Goal: Task Accomplishment & Management: Manage account settings

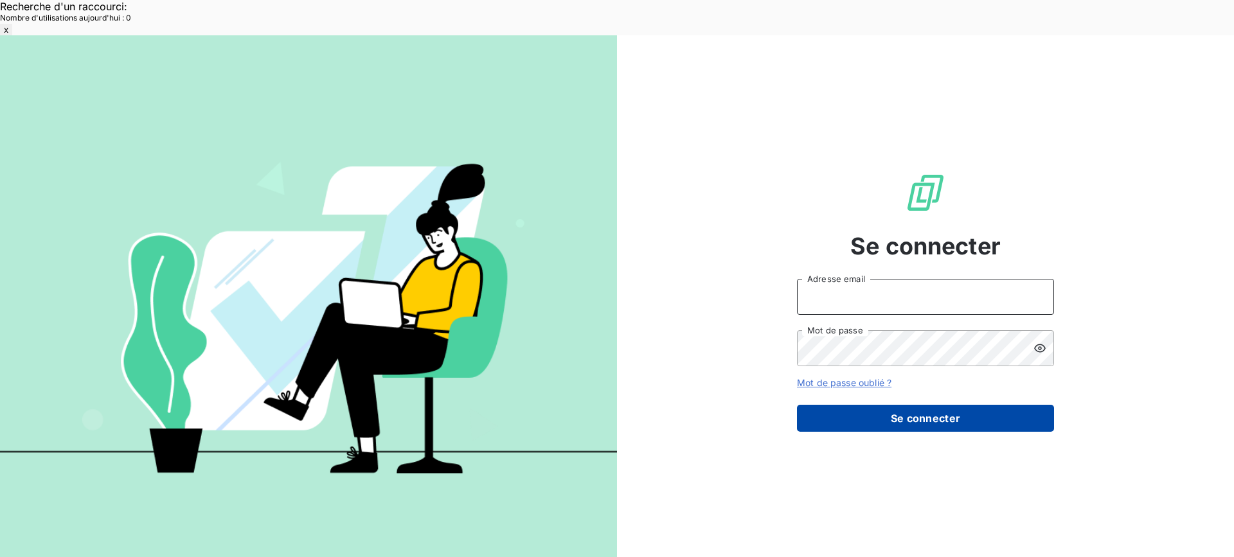
type input "met-france@recouvrement.met.com"
click at [848, 405] on button "Se connecter" at bounding box center [925, 418] width 257 height 27
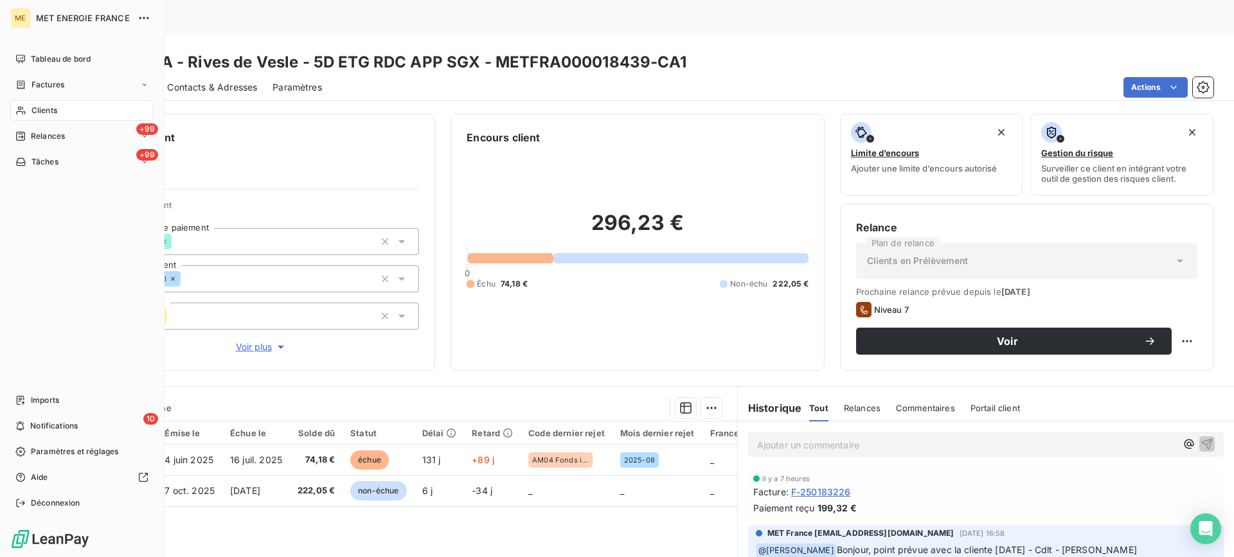
click at [74, 110] on div "Clients" at bounding box center [81, 110] width 143 height 21
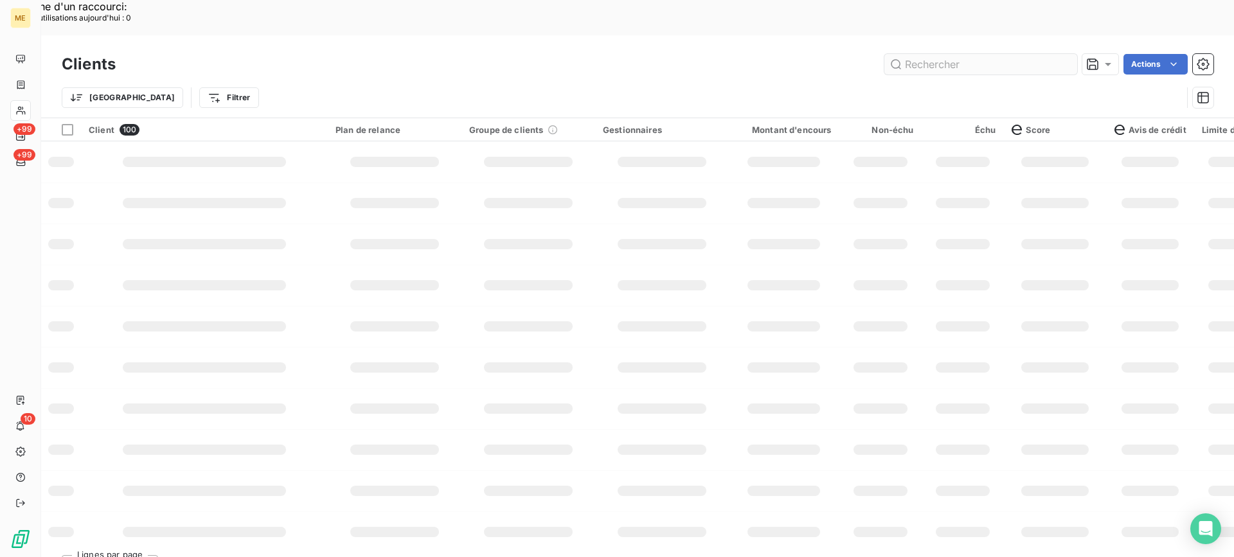
click at [953, 54] on input "text" at bounding box center [980, 64] width 193 height 21
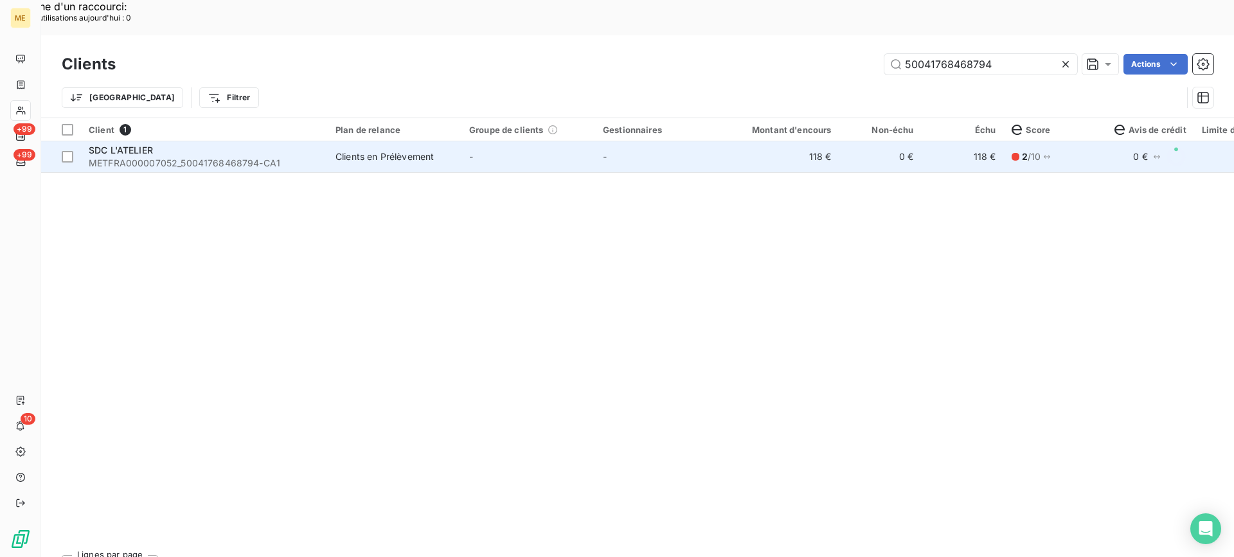
type input "50041768468794"
click at [171, 157] on span "METFRA000007052_50041768468794-CA1" at bounding box center [204, 163] width 231 height 13
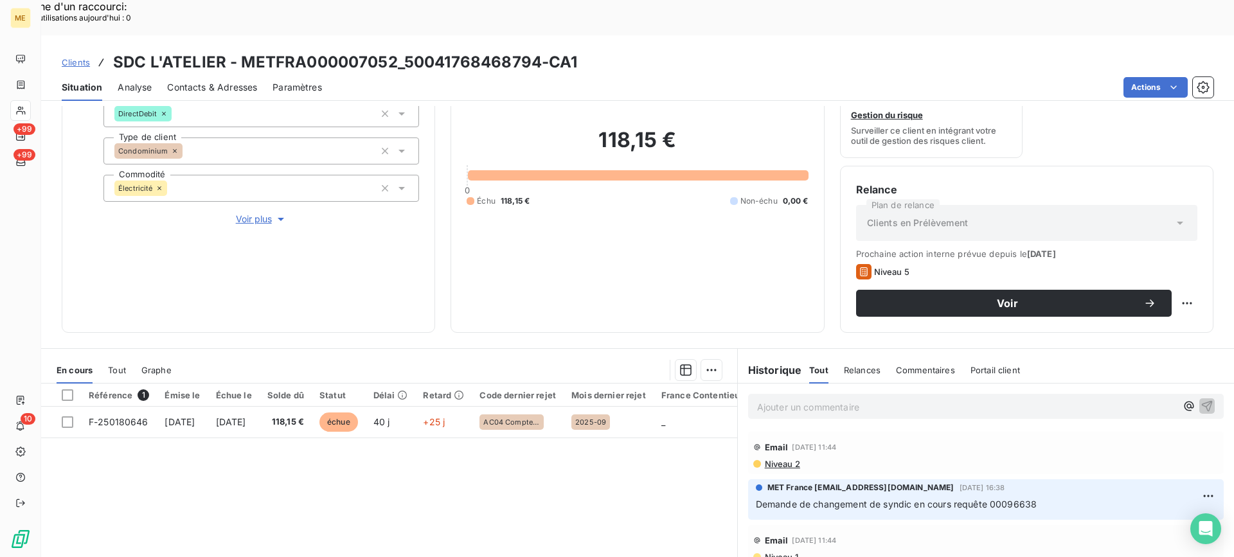
scroll to position [129, 0]
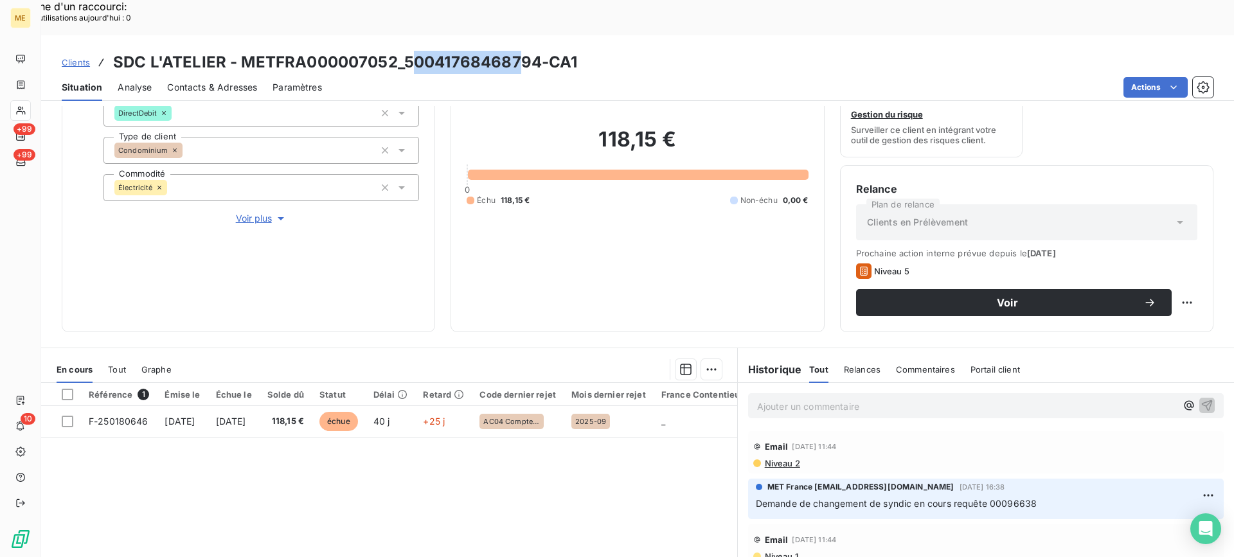
drag, startPoint x: 407, startPoint y: 28, endPoint x: 553, endPoint y: 30, distance: 145.3
click at [526, 51] on h3 "SDC L'ATELIER - METFRA000007052_50041768468794-CA1" at bounding box center [345, 62] width 465 height 23
drag, startPoint x: 513, startPoint y: 51, endPoint x: 506, endPoint y: 51, distance: 7.1
click at [506, 77] on div "Actions" at bounding box center [775, 87] width 876 height 21
copy h3 "50041768468794"
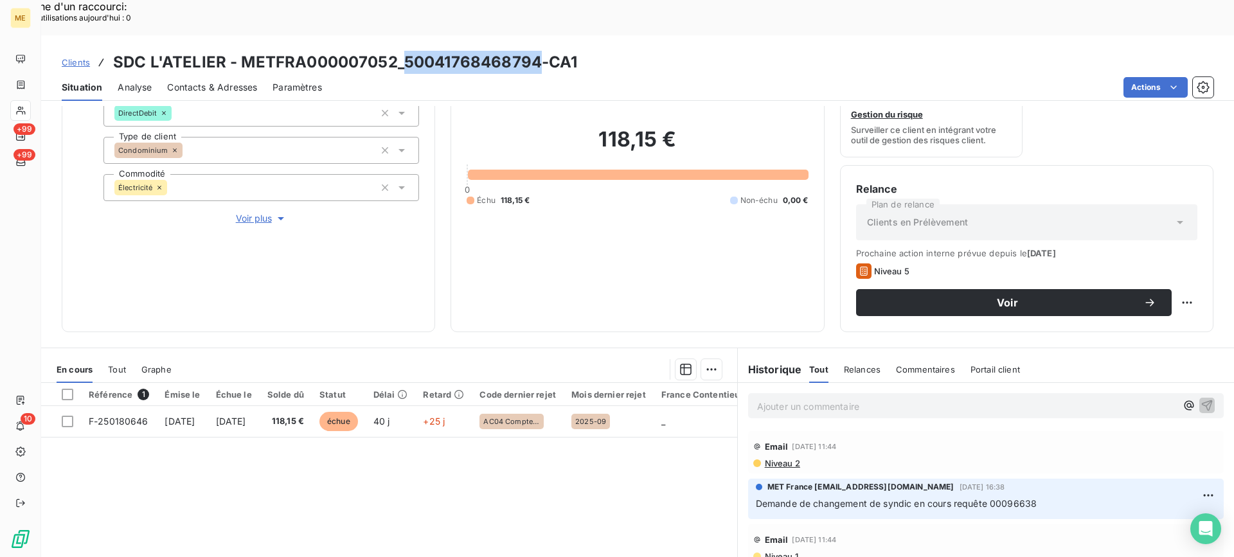
drag, startPoint x: 406, startPoint y: 31, endPoint x: 534, endPoint y: 31, distance: 127.9
click at [534, 51] on h3 "SDC L'ATELIER - METFRA000007052_50041768468794-CA1" at bounding box center [345, 62] width 465 height 23
copy h3 "50041768468794"
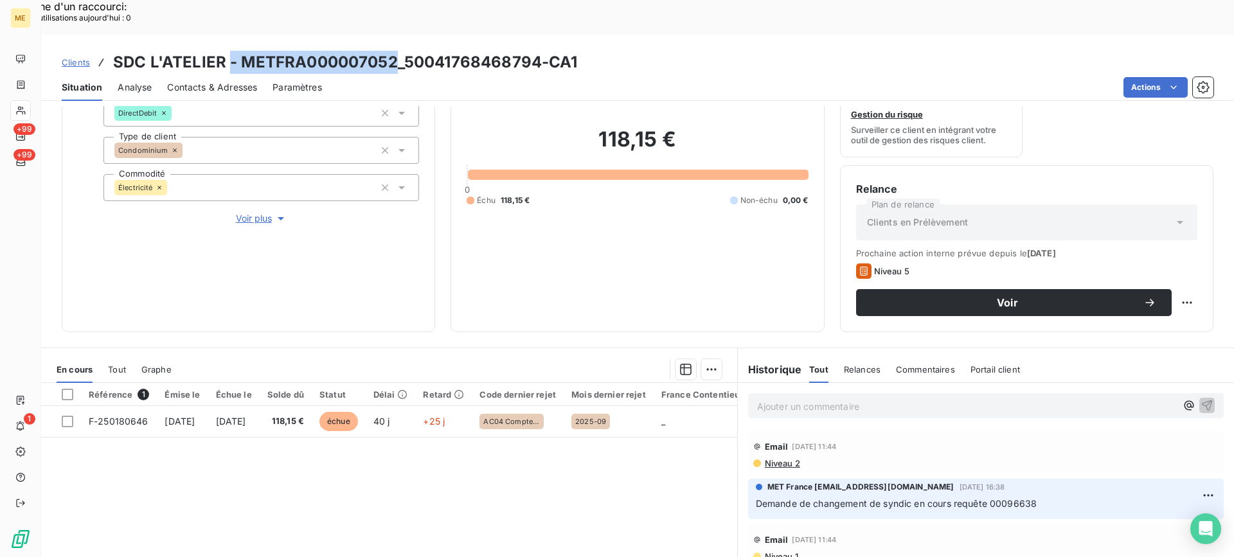
copy h3 "- METFRA000007052"
drag, startPoint x: 230, startPoint y: 25, endPoint x: 396, endPoint y: 33, distance: 166.0
click at [396, 51] on h3 "SDC L'ATELIER - METFRA000007052_50041768468794-CA1" at bounding box center [345, 62] width 465 height 23
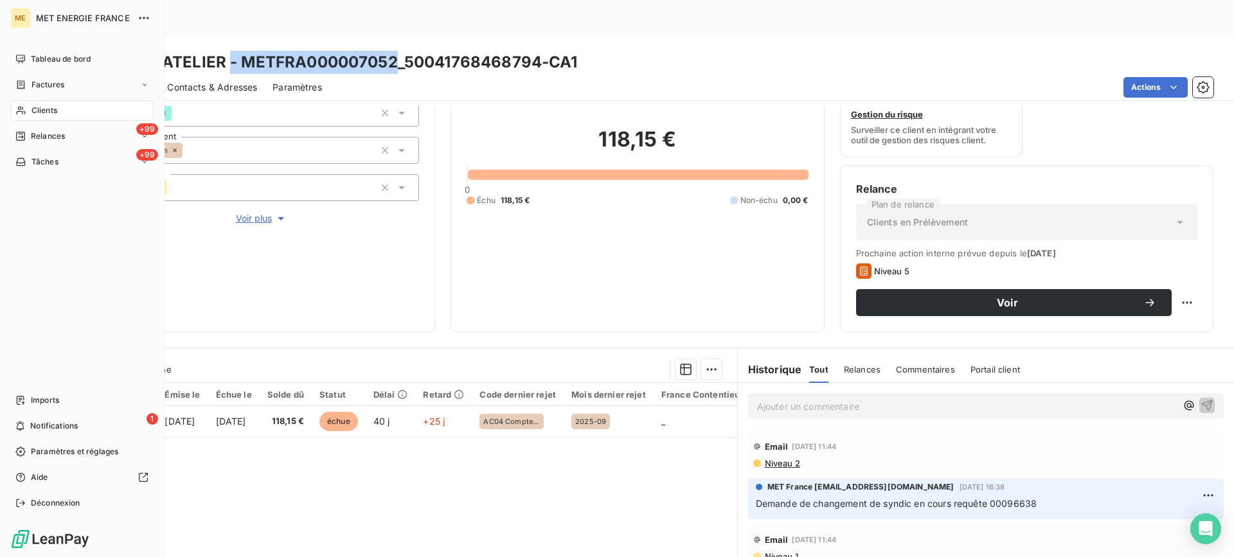
click at [64, 116] on div "Clients" at bounding box center [81, 110] width 143 height 21
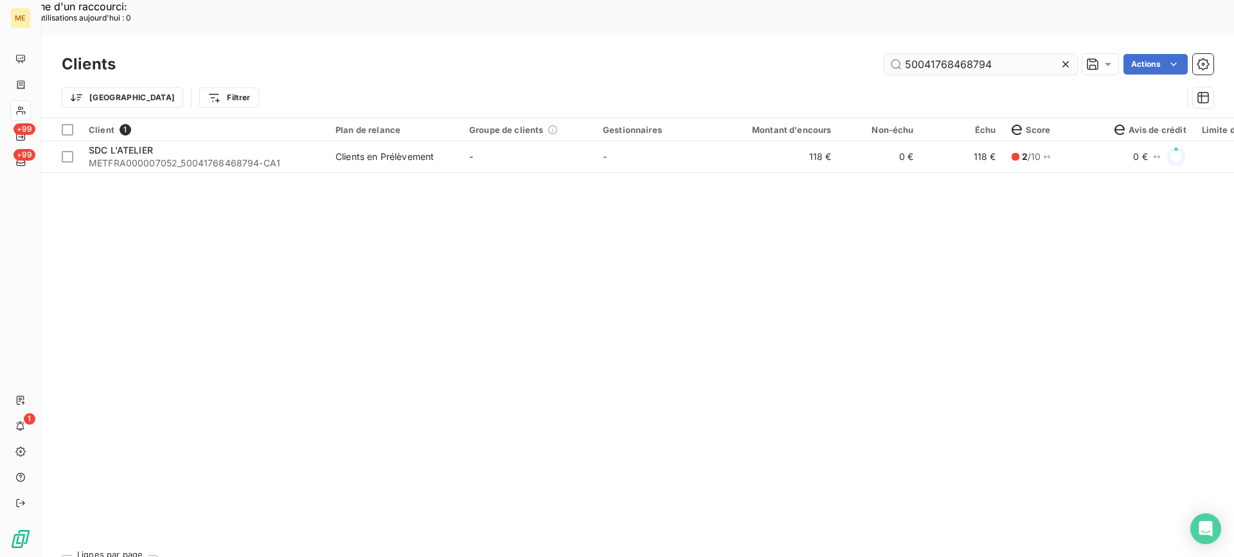
click at [941, 54] on input "50041768468794" at bounding box center [980, 64] width 193 height 21
click at [944, 54] on input "50041768468794" at bounding box center [980, 64] width 193 height 21
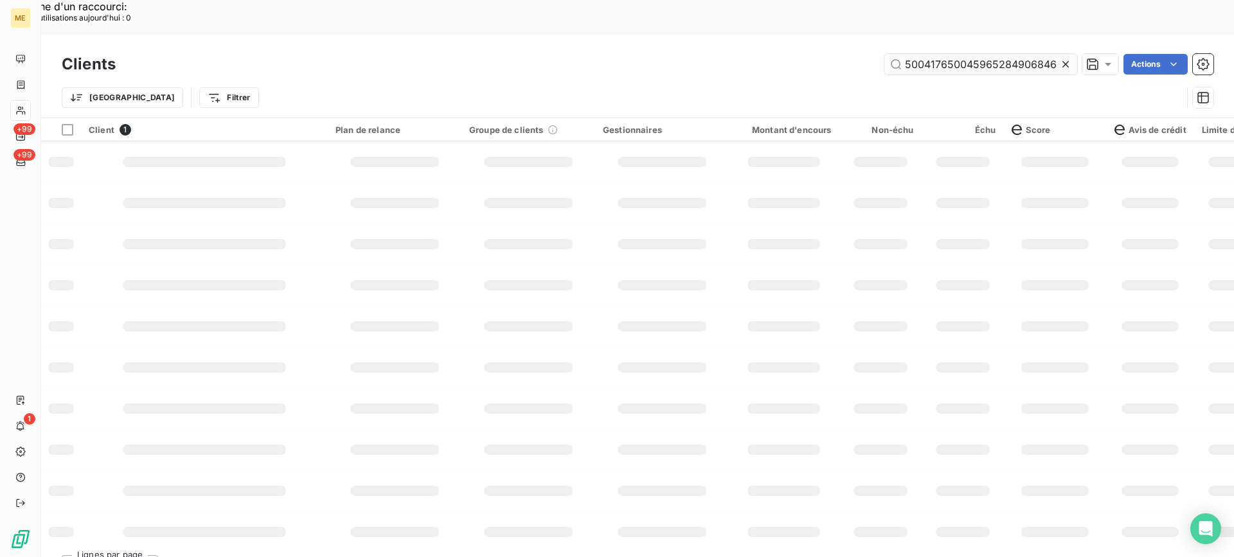
click at [943, 54] on input "5004176500459652849068468794" at bounding box center [980, 64] width 193 height 21
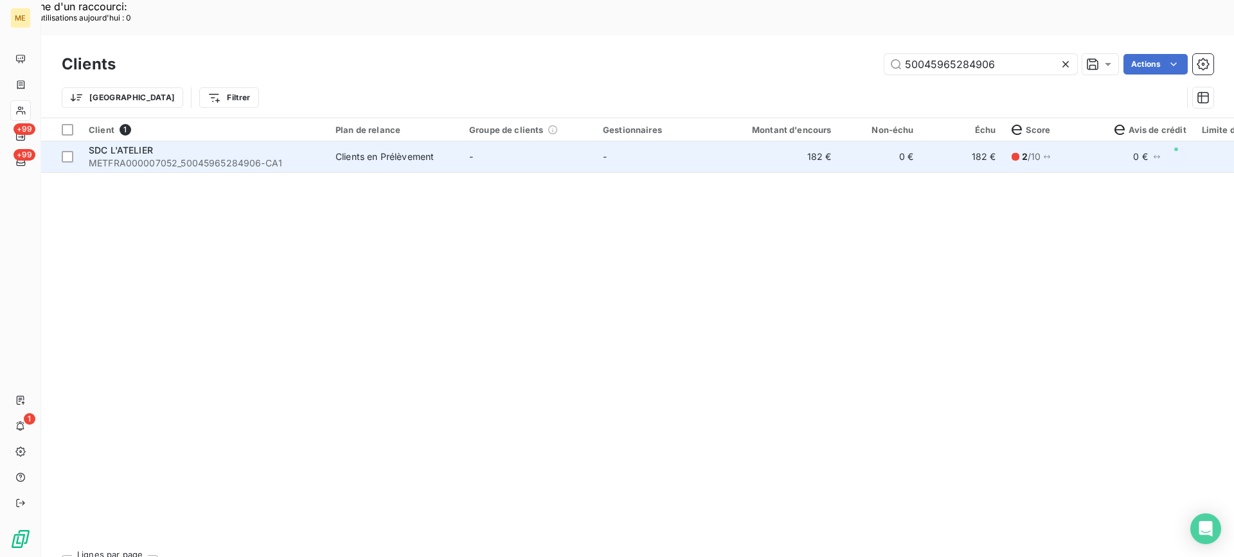
type input "50045965284906"
click at [170, 144] on div "SDC L'ATELIER" at bounding box center [204, 150] width 231 height 13
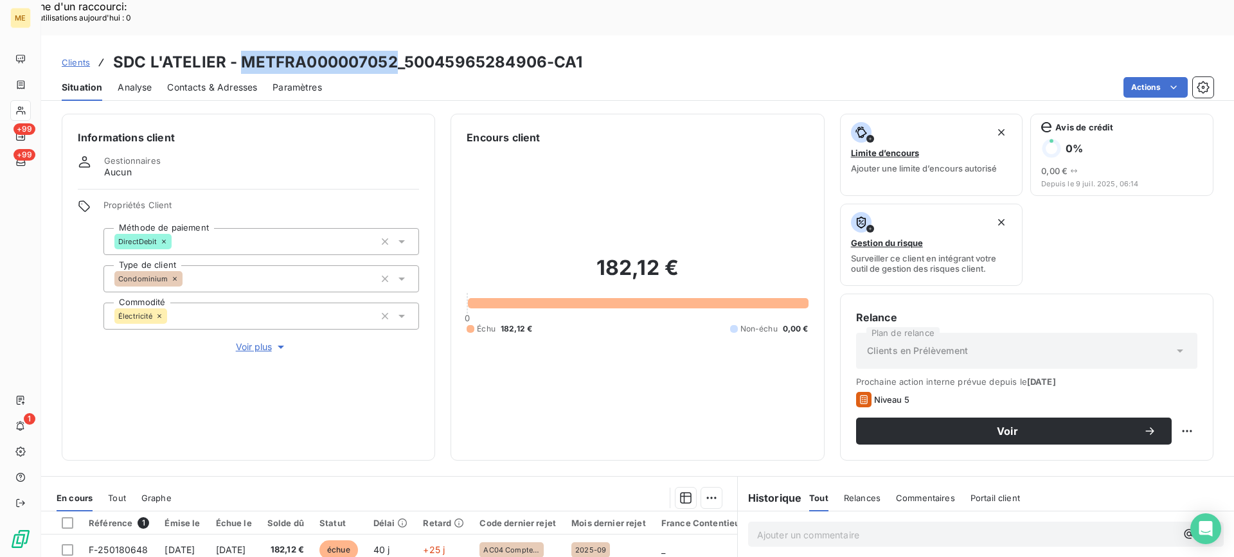
drag, startPoint x: 242, startPoint y: 25, endPoint x: 396, endPoint y: 26, distance: 154.9
click at [396, 51] on h3 "SDC L'ATELIER - METFRA000007052_50045965284906-CA1" at bounding box center [348, 62] width 470 height 23
click at [21, 106] on icon at bounding box center [20, 110] width 11 height 10
click at [17, 109] on icon at bounding box center [20, 110] width 11 height 10
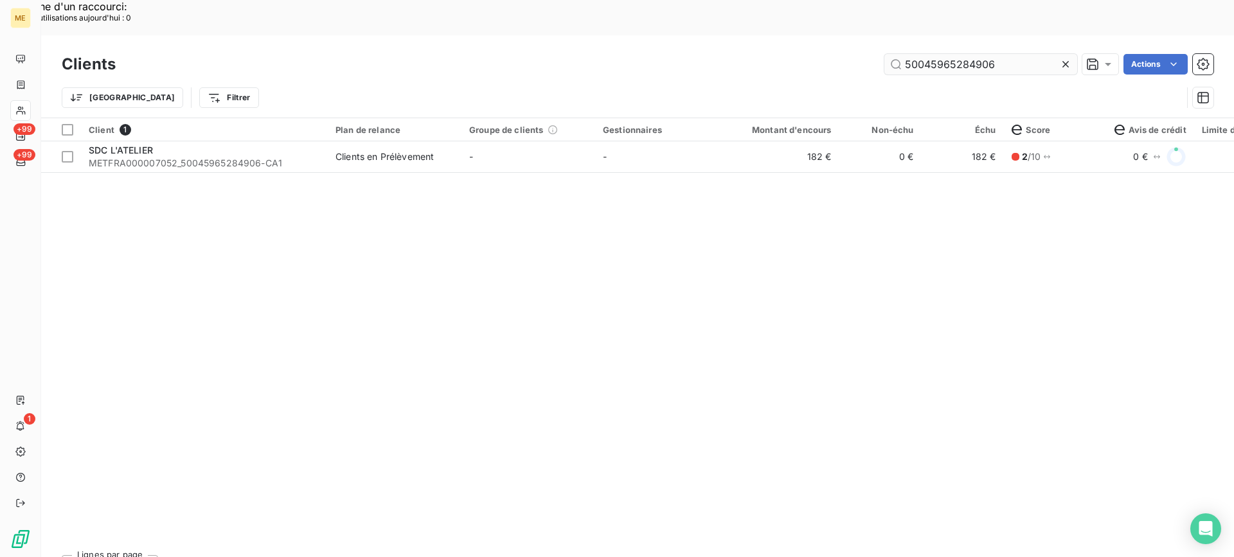
click at [953, 54] on input "50045965284906" at bounding box center [980, 64] width 193 height 21
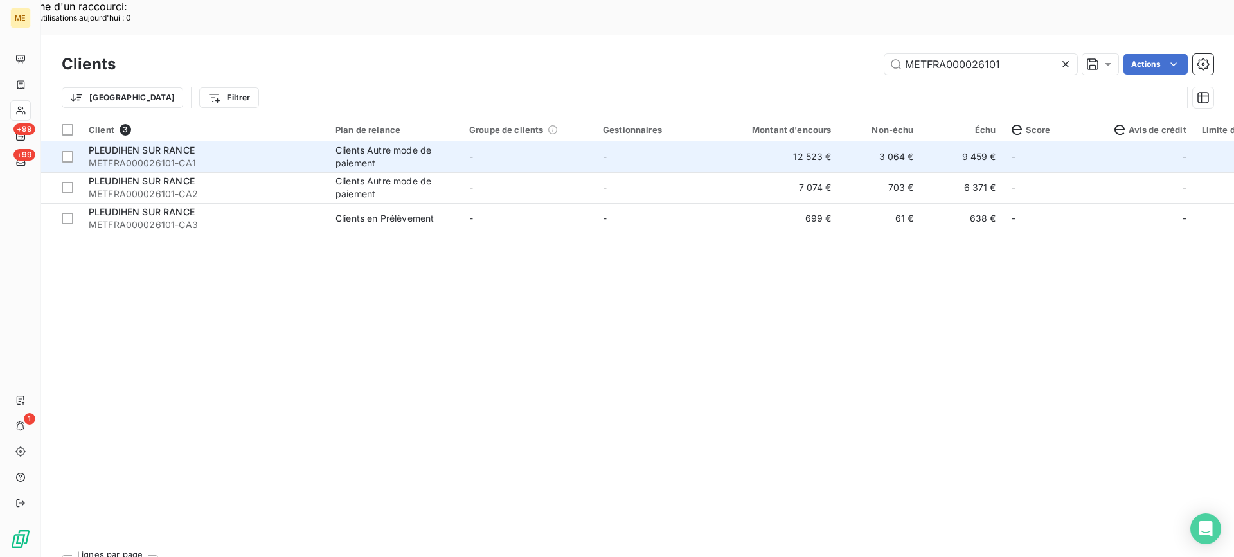
type input "METFRA000026101"
click at [231, 144] on div "PLEUDIHEN SUR RANCE" at bounding box center [204, 150] width 231 height 13
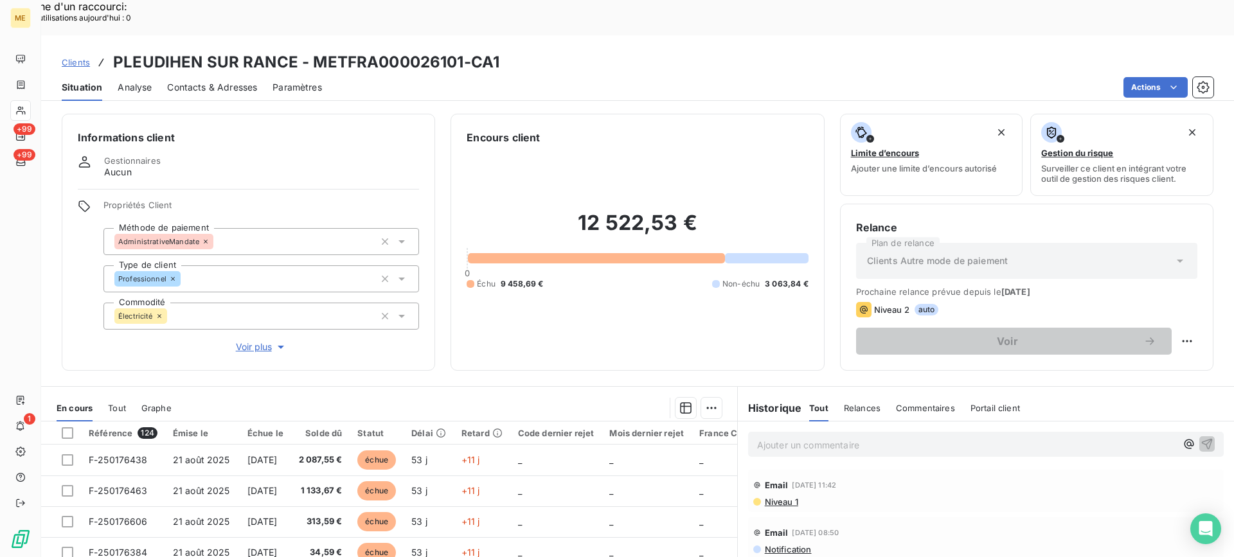
click at [222, 81] on span "Contacts & Adresses" at bounding box center [212, 87] width 90 height 13
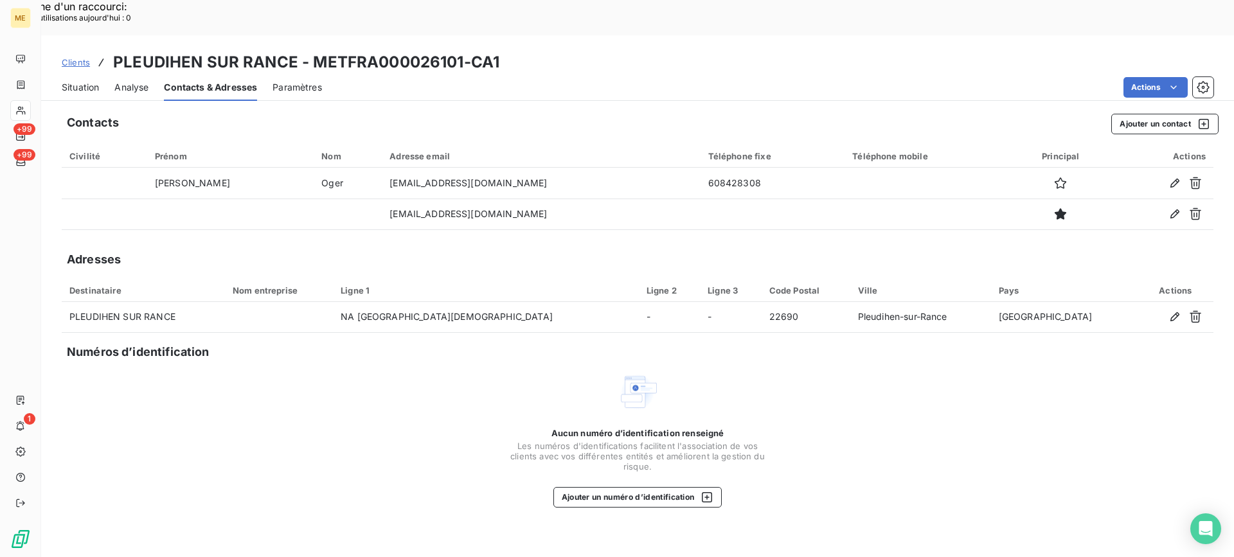
click at [84, 81] on span "Situation" at bounding box center [80, 87] width 37 height 13
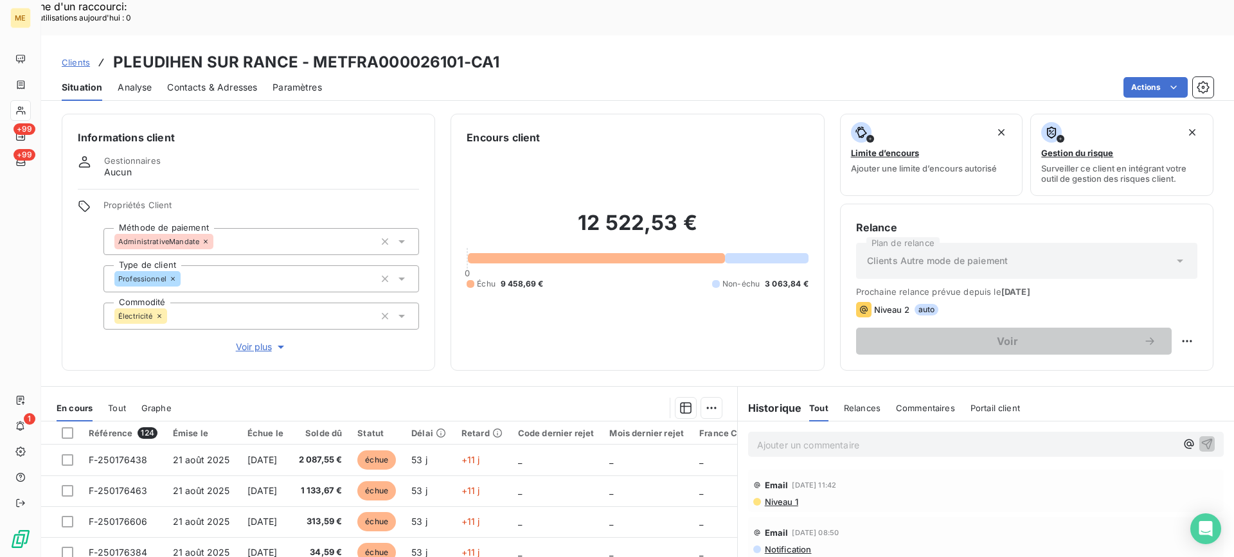
click at [190, 74] on div "Contacts & Adresses" at bounding box center [212, 87] width 90 height 27
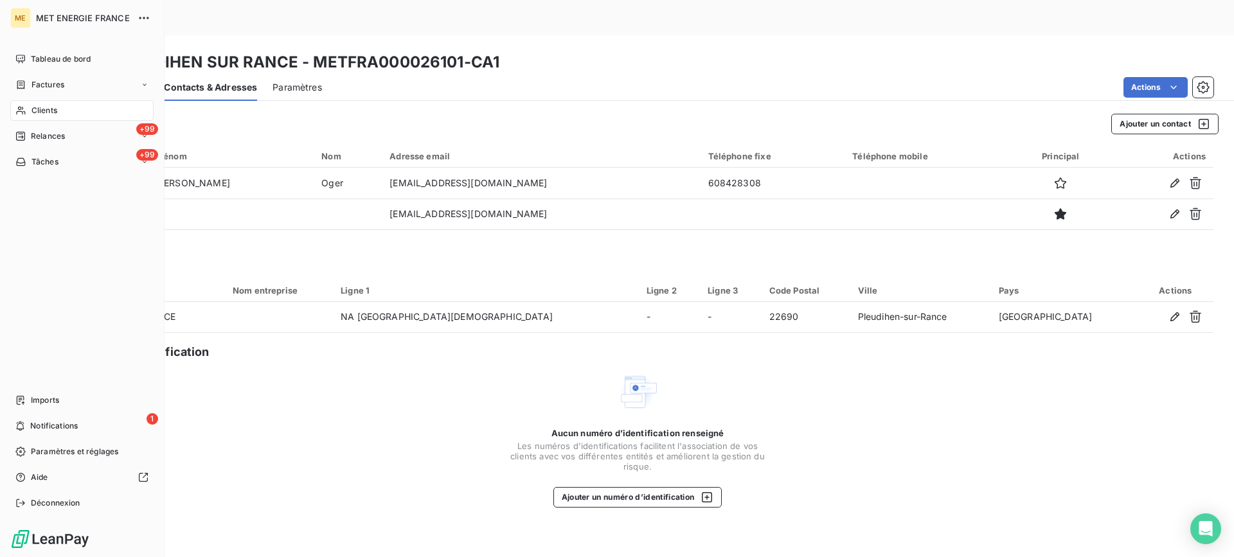
click at [13, 104] on div "Clients" at bounding box center [81, 110] width 143 height 21
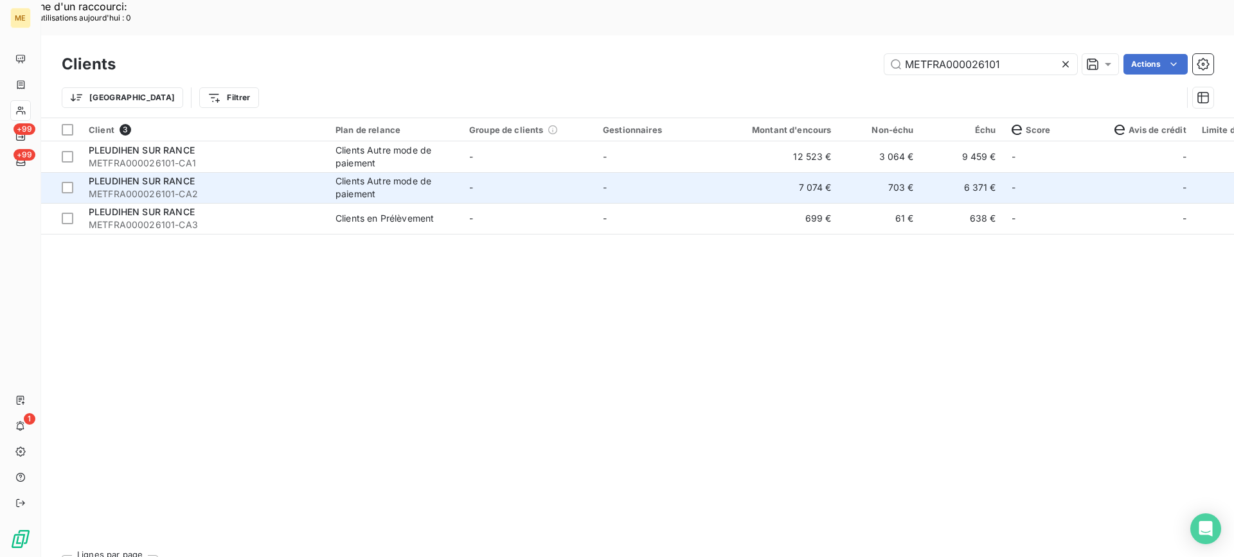
click at [272, 175] on div "PLEUDIHEN SUR RANCE" at bounding box center [204, 181] width 231 height 13
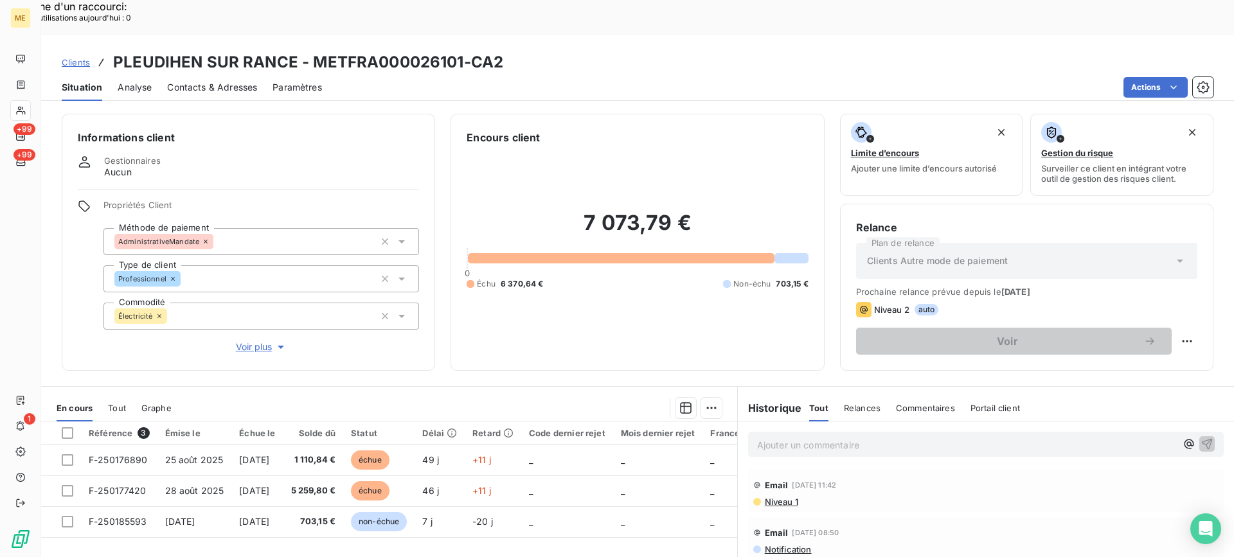
click at [212, 81] on span "Contacts & Adresses" at bounding box center [212, 87] width 90 height 13
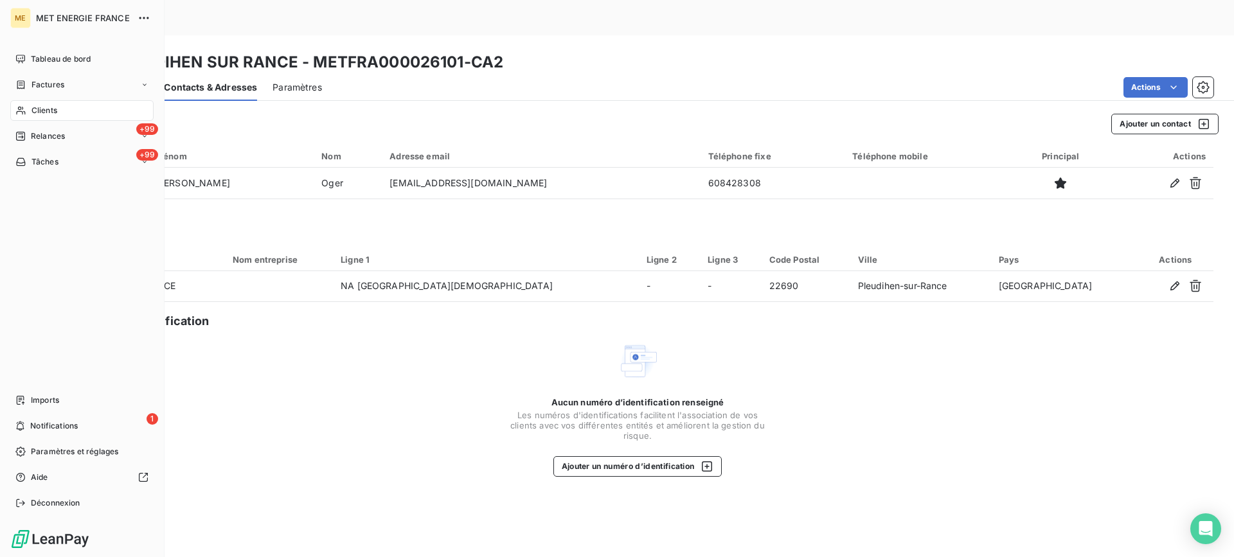
click at [67, 112] on div "Clients" at bounding box center [81, 110] width 143 height 21
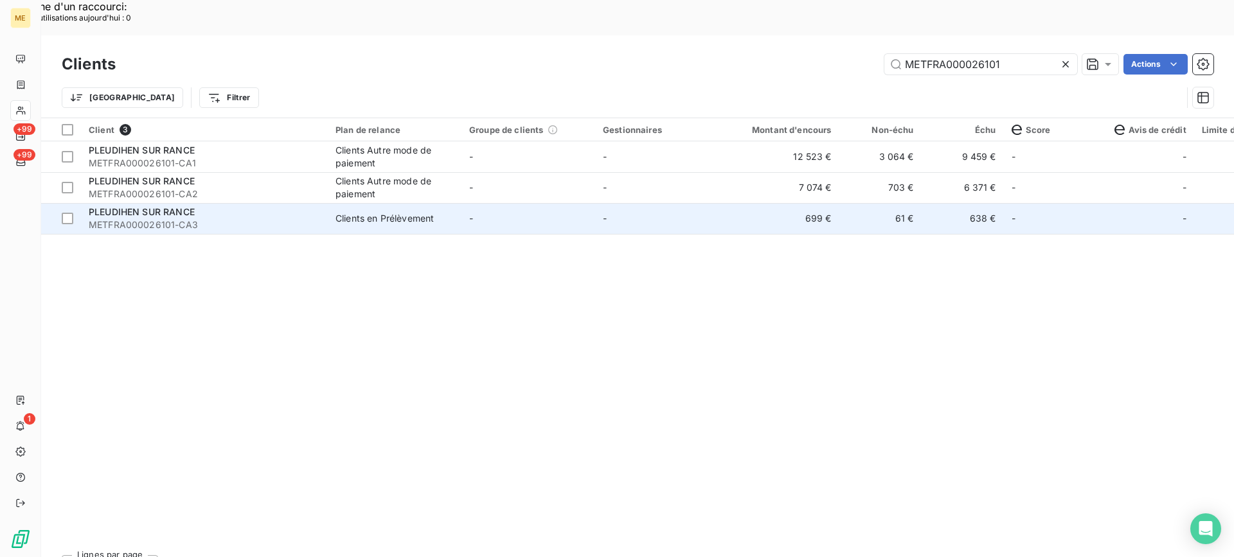
click at [215, 203] on td "PLEUDIHEN SUR RANCE METFRA000026101-CA3" at bounding box center [204, 218] width 247 height 31
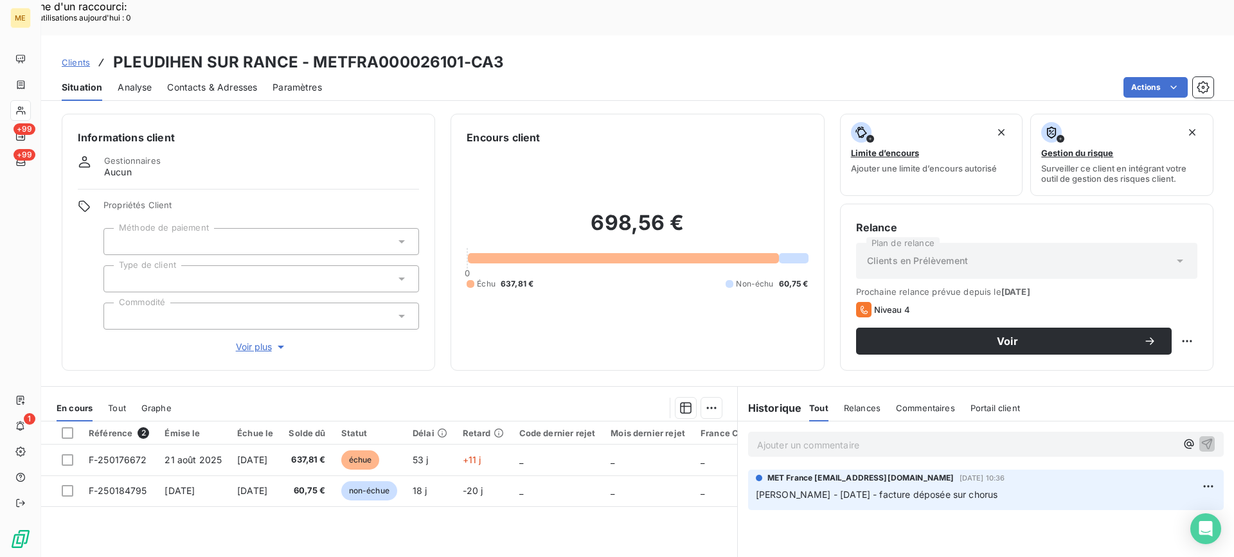
click at [199, 74] on div "Contacts & Adresses" at bounding box center [212, 87] width 90 height 27
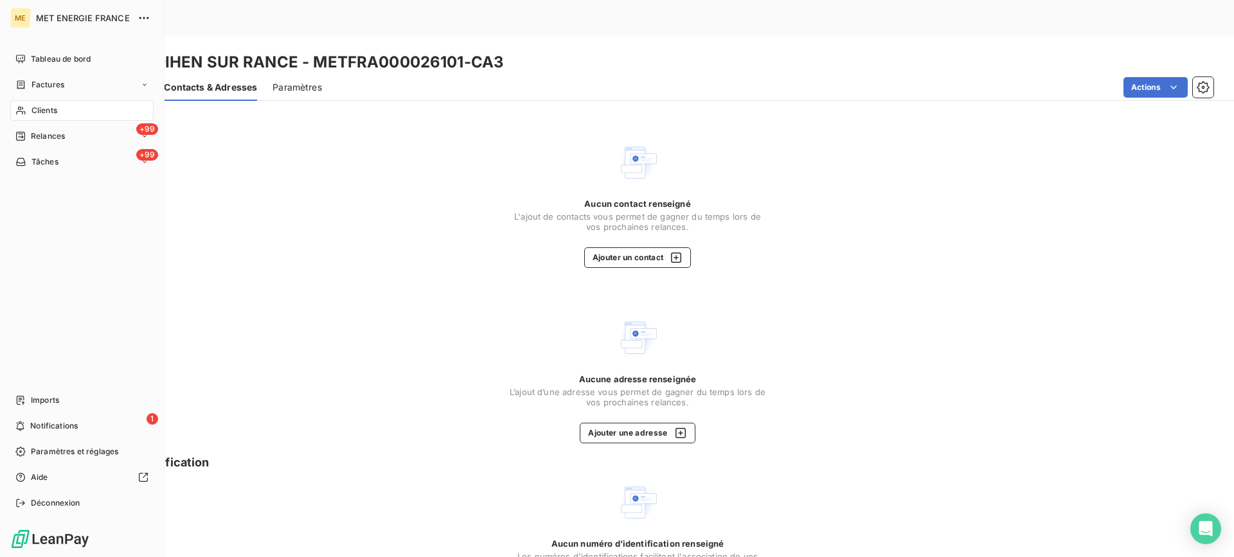
click at [75, 109] on div "Clients" at bounding box center [81, 110] width 143 height 21
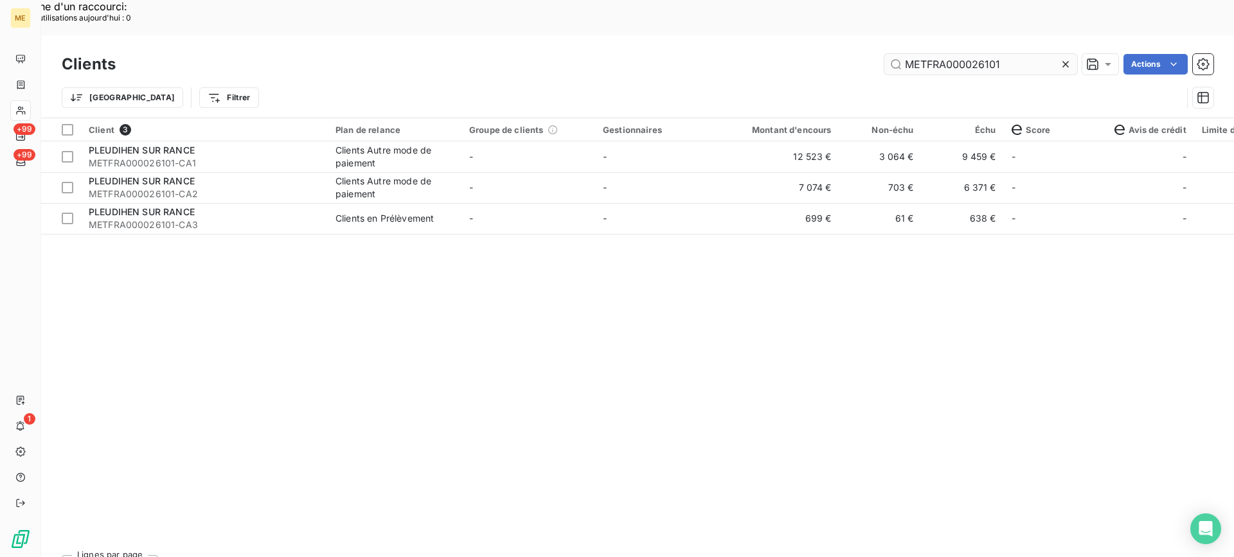
click at [965, 54] on input "METFRA000026101" at bounding box center [980, 64] width 193 height 21
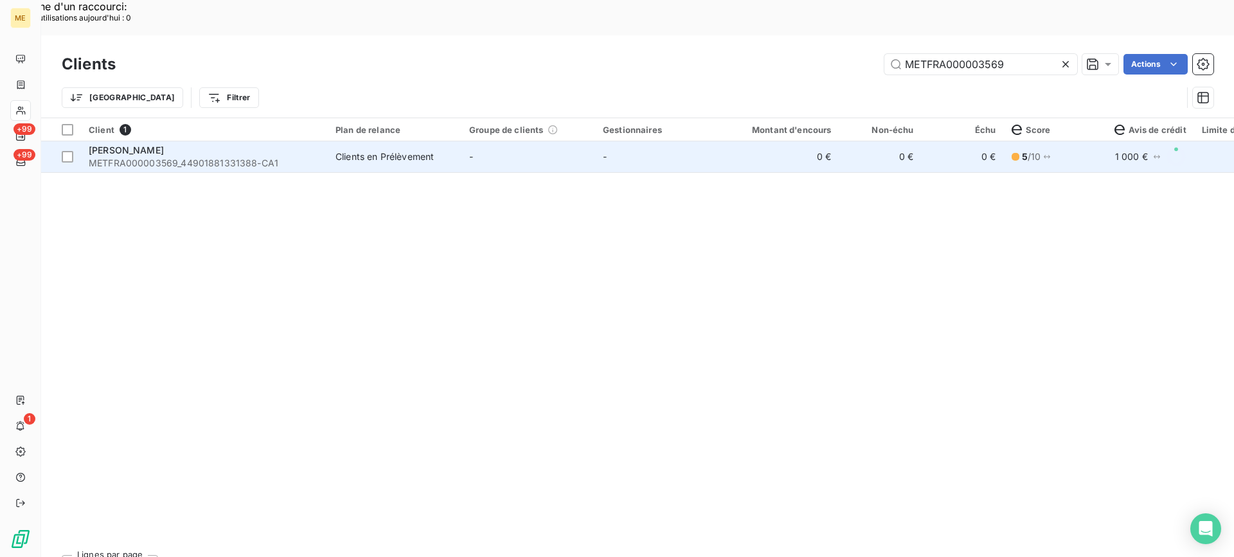
type input "METFRA000003569"
click at [145, 145] on span "JOUSSET OLIVIER" at bounding box center [126, 150] width 75 height 11
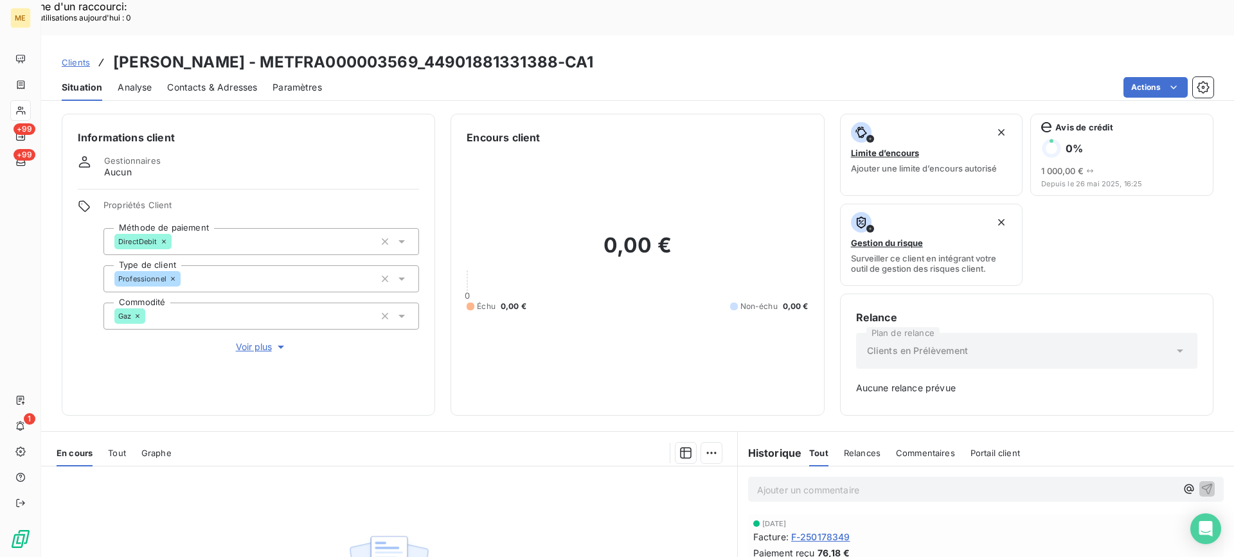
click at [116, 448] on span "Tout" at bounding box center [117, 453] width 18 height 10
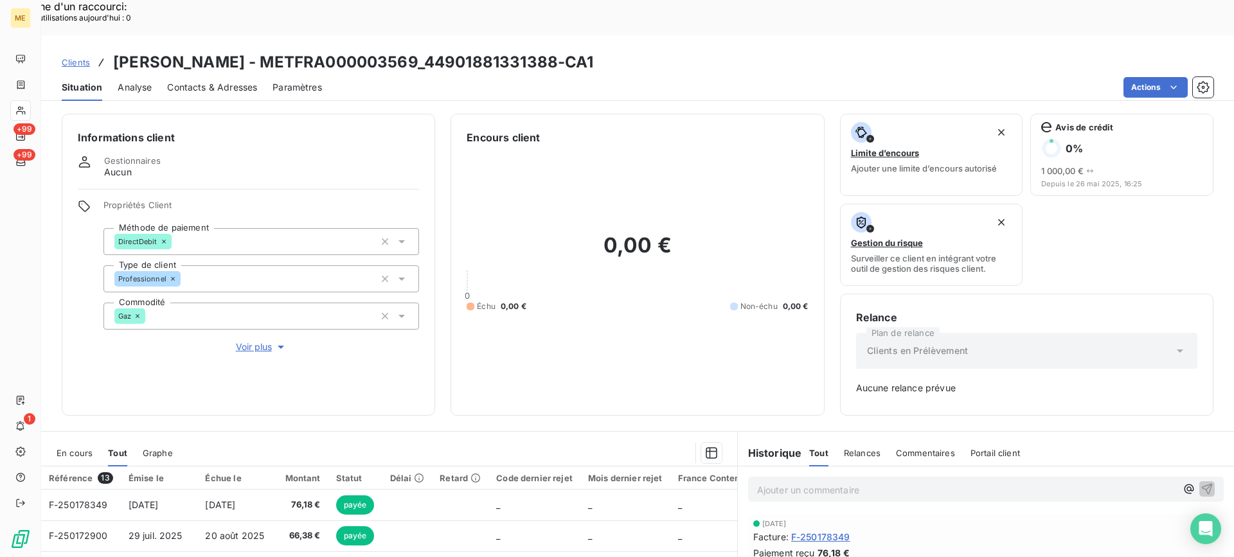
scroll to position [64, 0]
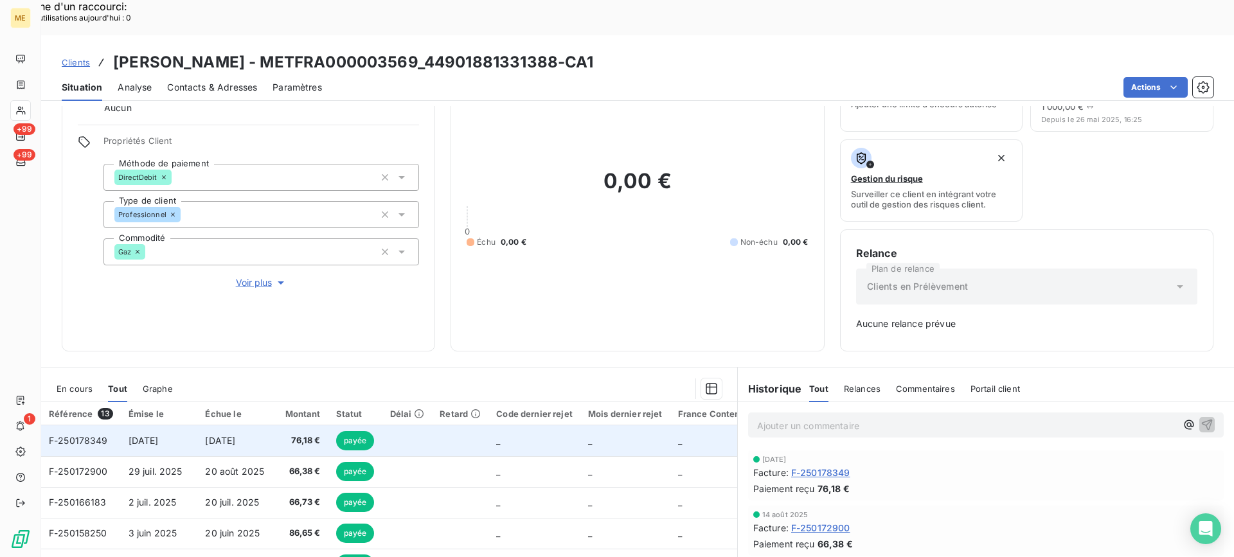
click at [159, 435] on span "[DATE]" at bounding box center [144, 440] width 30 height 11
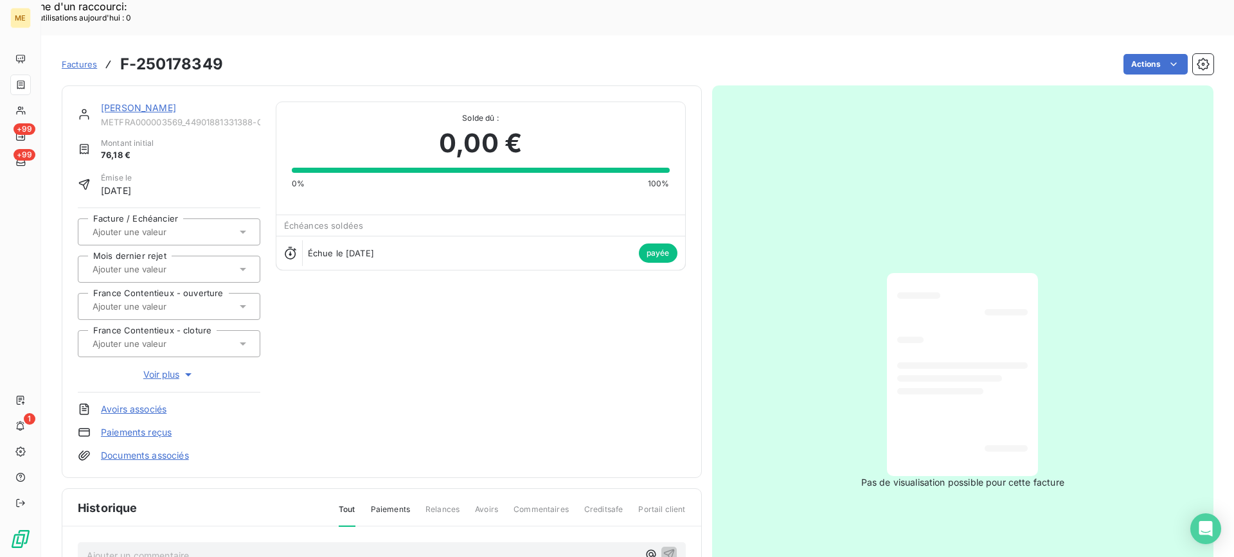
click at [141, 102] on link "JOUSSET OLIVIER" at bounding box center [138, 107] width 75 height 11
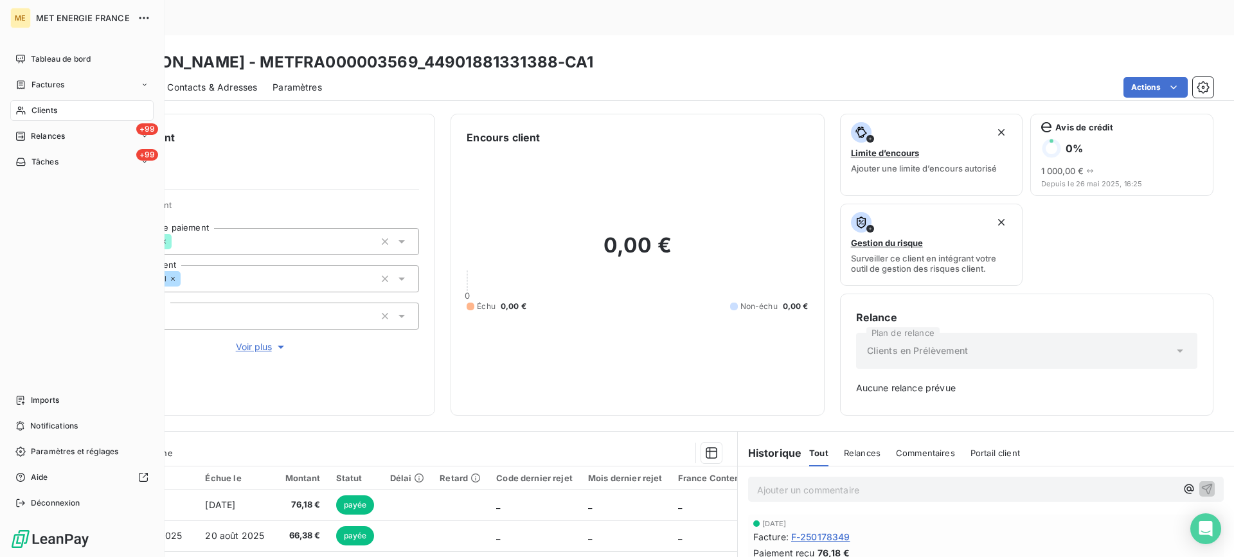
click at [35, 116] on div "Clients" at bounding box center [81, 110] width 143 height 21
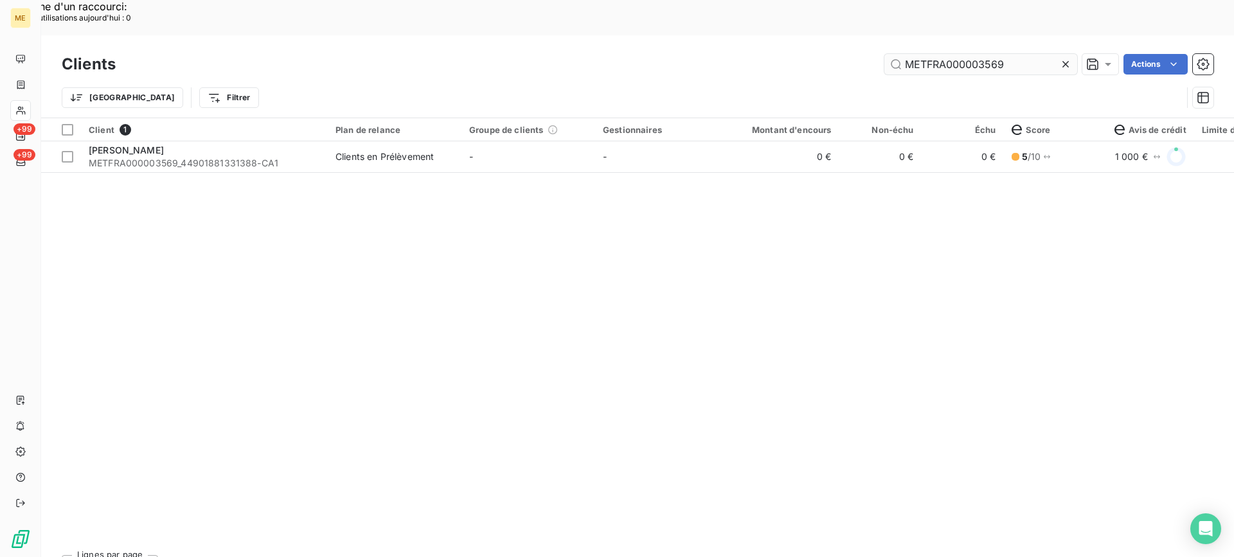
click at [926, 54] on input "METFRA000003569" at bounding box center [980, 64] width 193 height 21
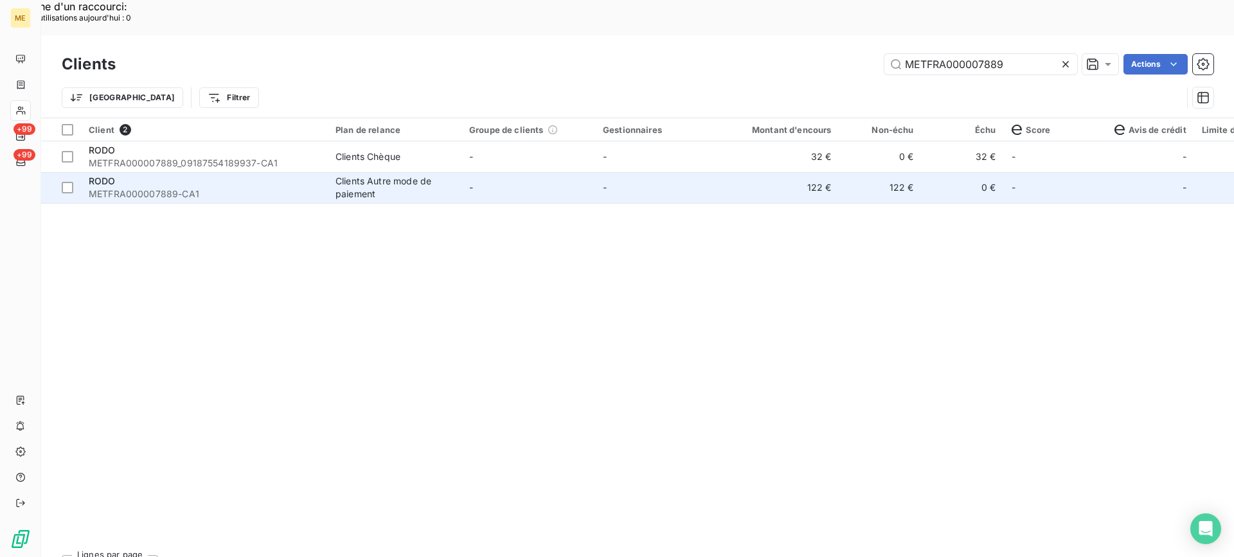
type input "METFRA000007889"
click at [177, 175] on div "RODO" at bounding box center [204, 181] width 231 height 13
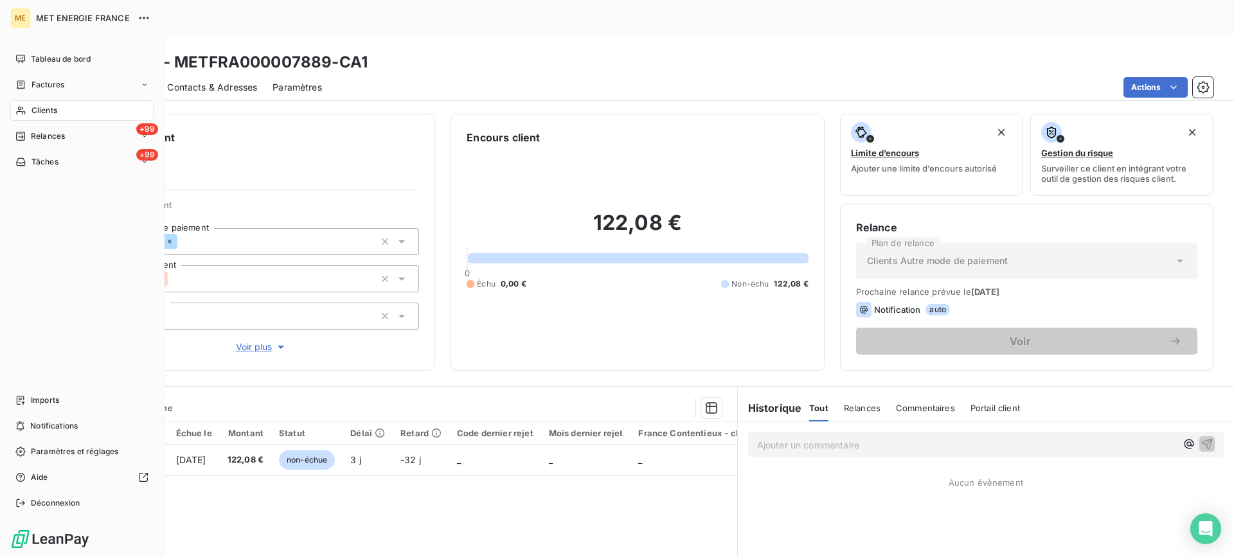
click at [39, 107] on span "Clients" at bounding box center [44, 111] width 26 height 12
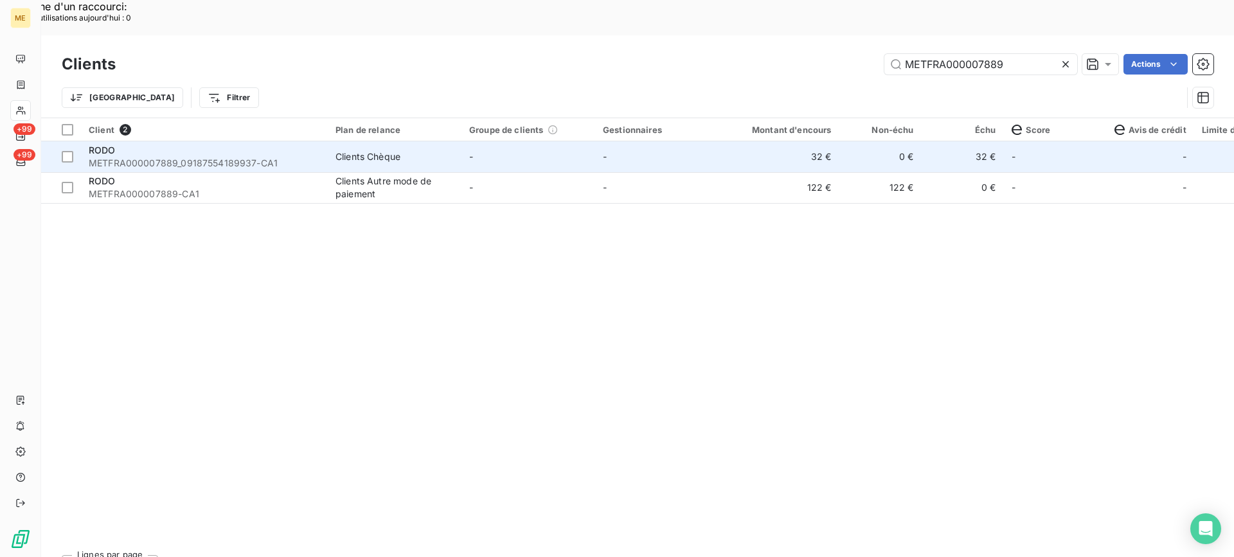
click at [215, 157] on span "METFRA000007889_09187554189937-CA1" at bounding box center [204, 163] width 231 height 13
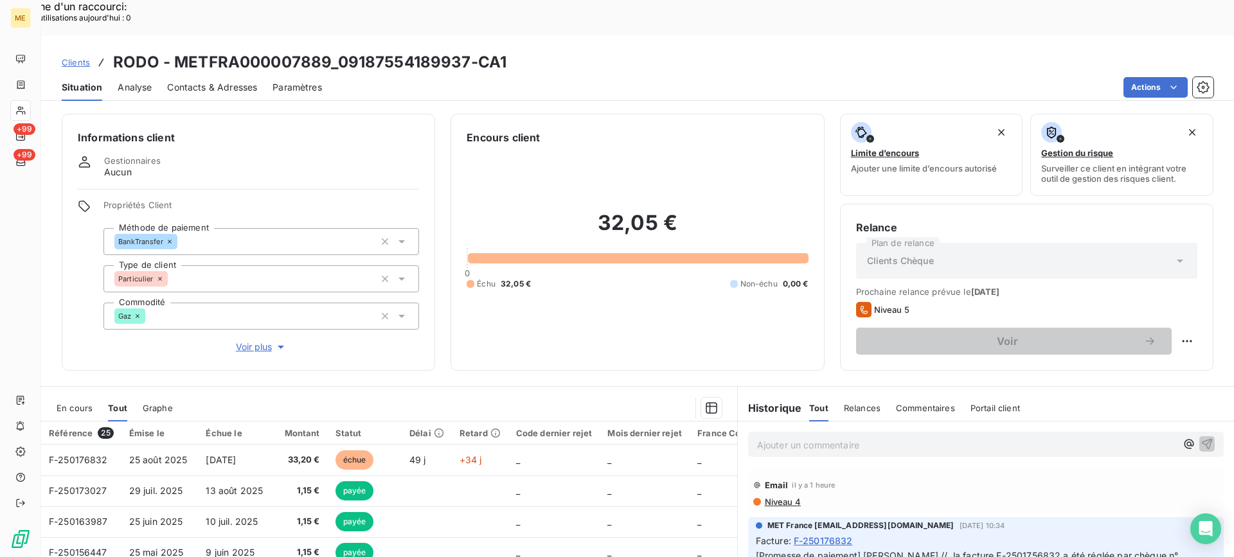
click at [88, 403] on span "En cours" at bounding box center [75, 408] width 36 height 10
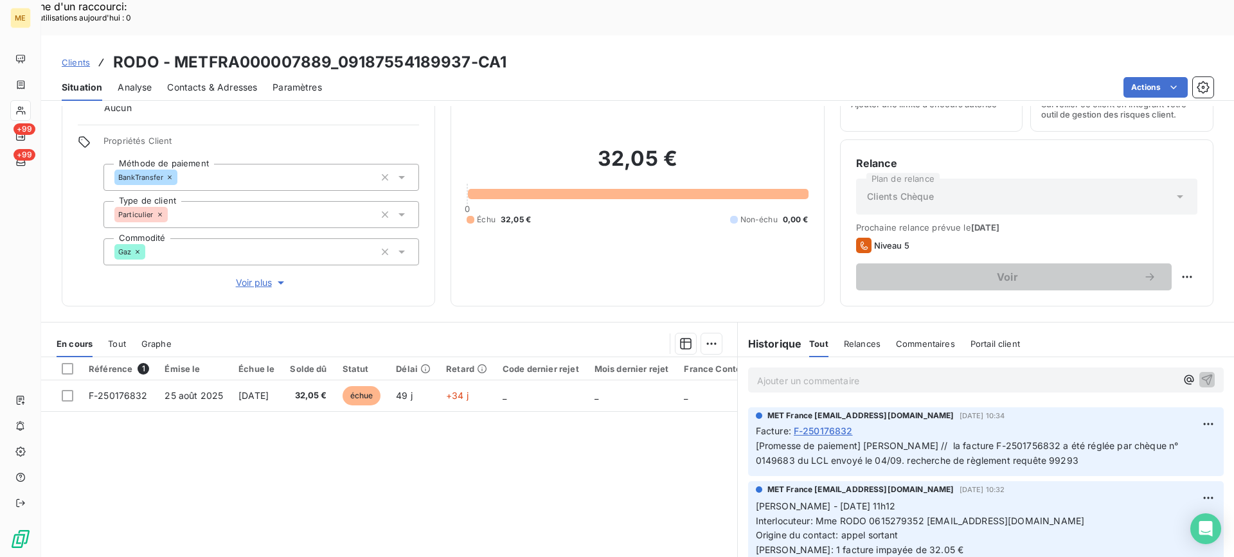
scroll to position [64, 0]
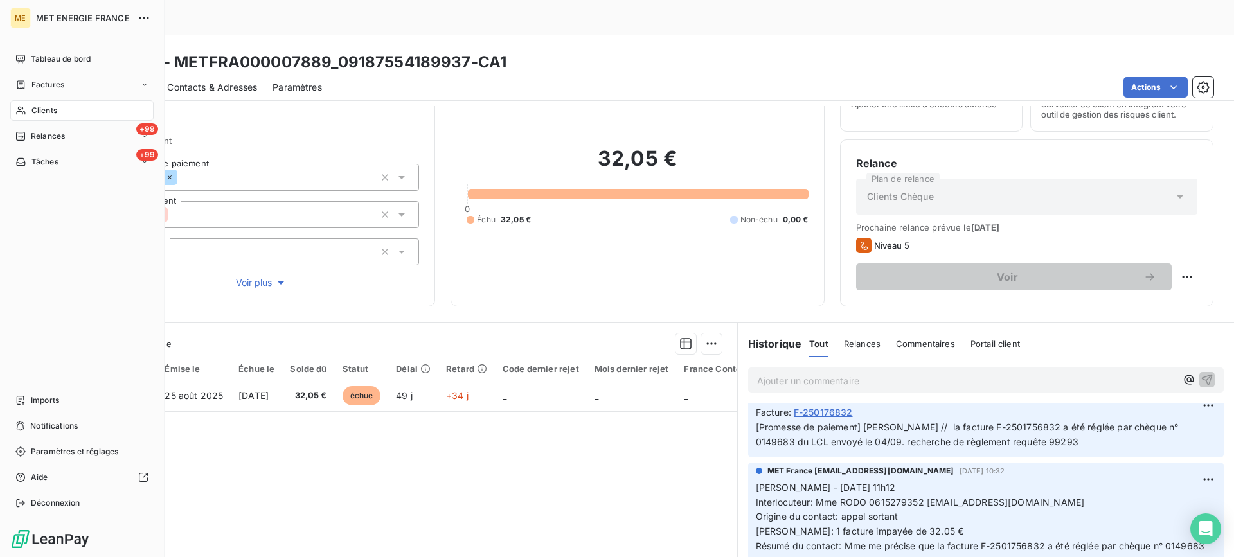
click at [30, 114] on div "Clients" at bounding box center [81, 110] width 143 height 21
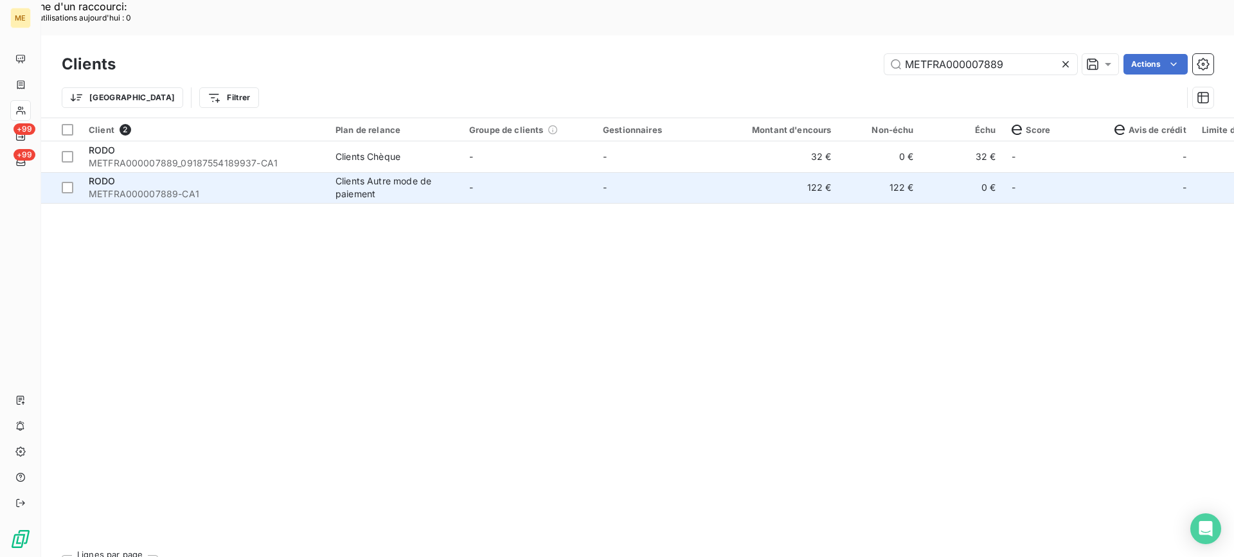
click at [380, 175] on div "Clients Autre mode de paiement" at bounding box center [394, 188] width 118 height 26
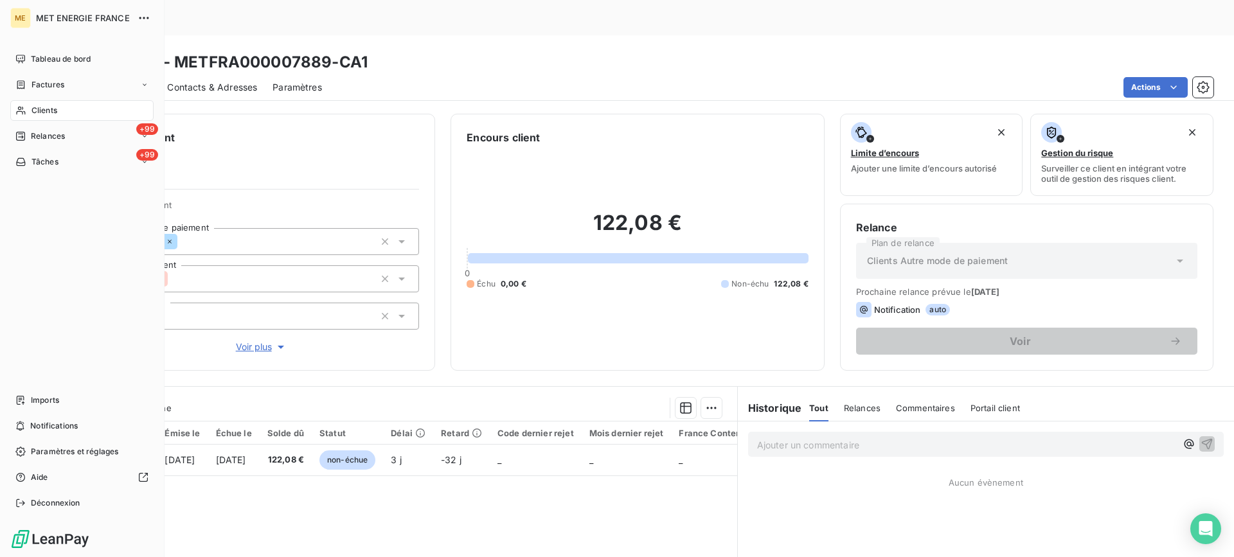
click at [33, 109] on span "Clients" at bounding box center [44, 111] width 26 height 12
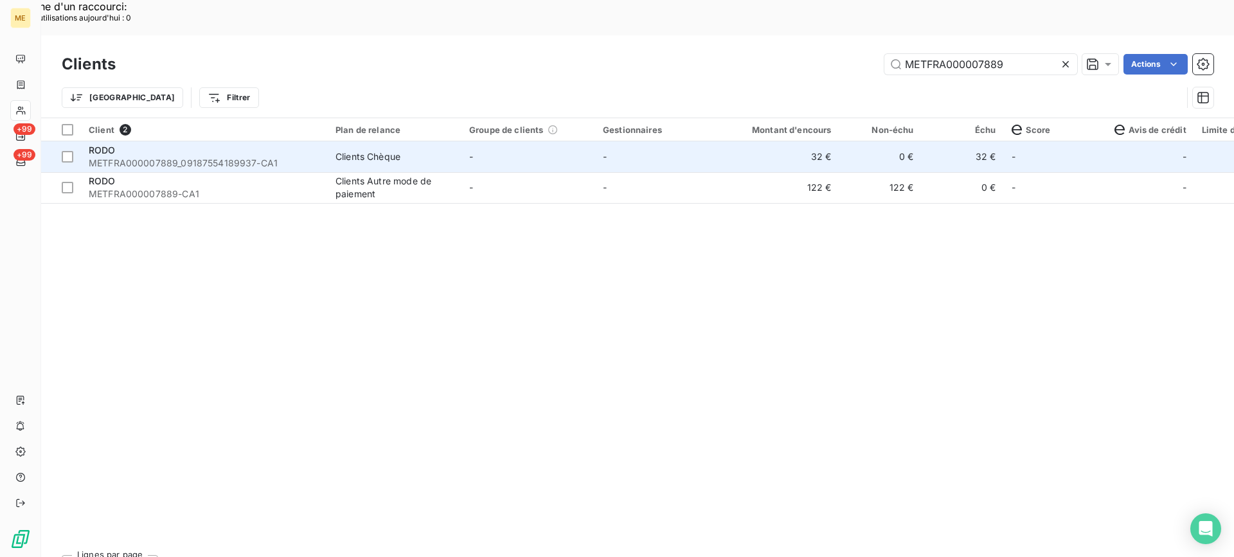
click at [313, 144] on div "RODO" at bounding box center [204, 150] width 231 height 13
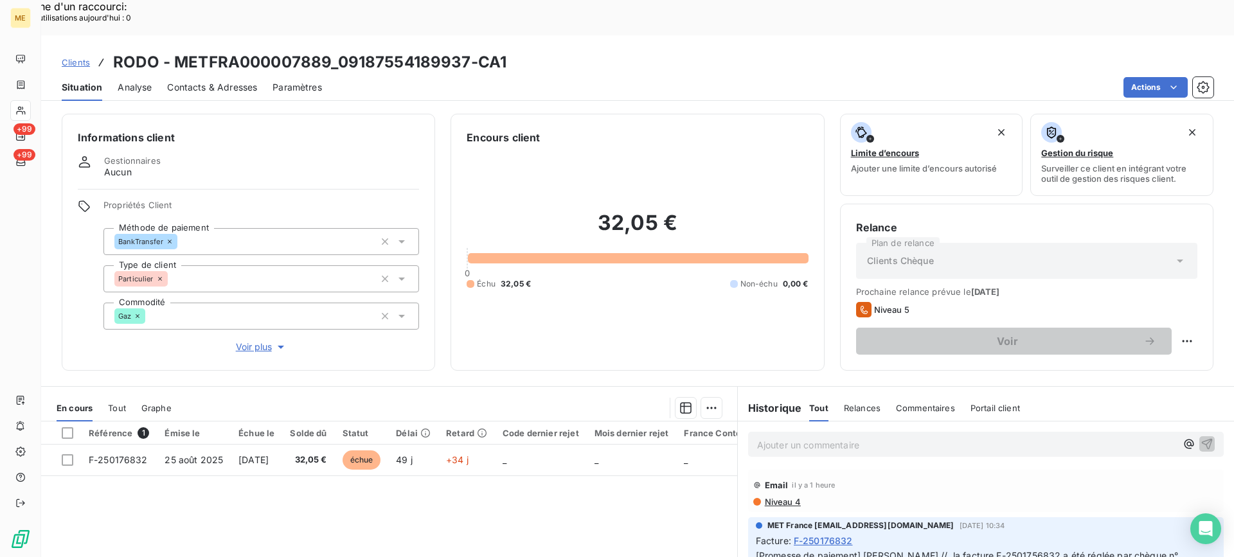
click at [123, 403] on span "Tout" at bounding box center [117, 408] width 18 height 10
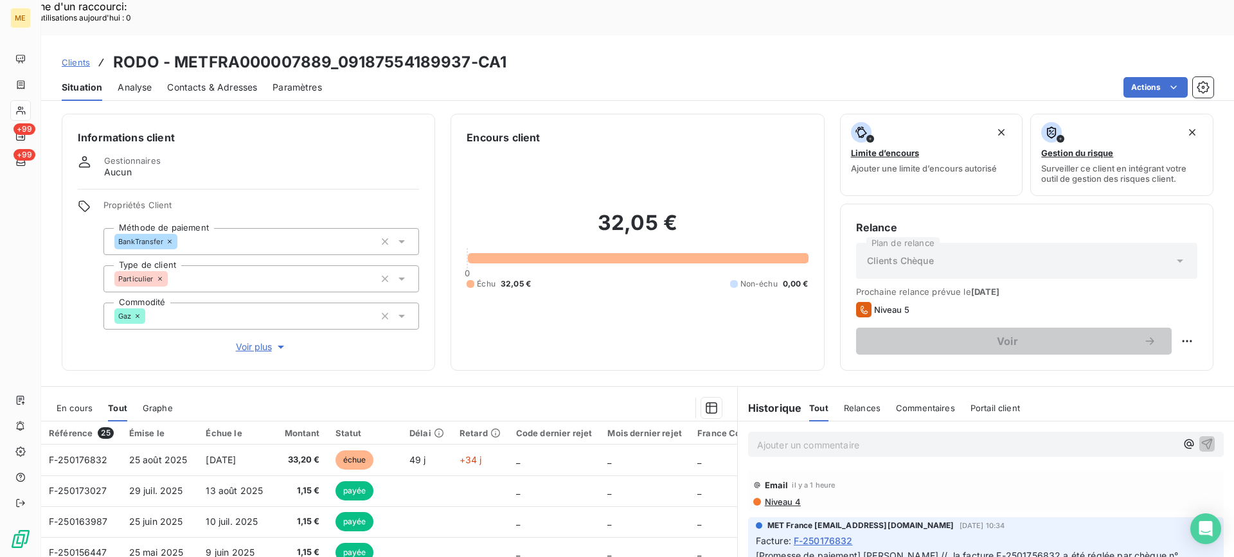
scroll to position [64, 0]
drag, startPoint x: 330, startPoint y: 21, endPoint x: 386, endPoint y: 27, distance: 55.6
click at [386, 51] on h3 "RODO - METFRA000007889_09187554189937-CA1" at bounding box center [309, 62] width 393 height 23
drag, startPoint x: 354, startPoint y: 60, endPoint x: 339, endPoint y: 35, distance: 29.4
click at [353, 77] on div "Actions" at bounding box center [775, 87] width 876 height 21
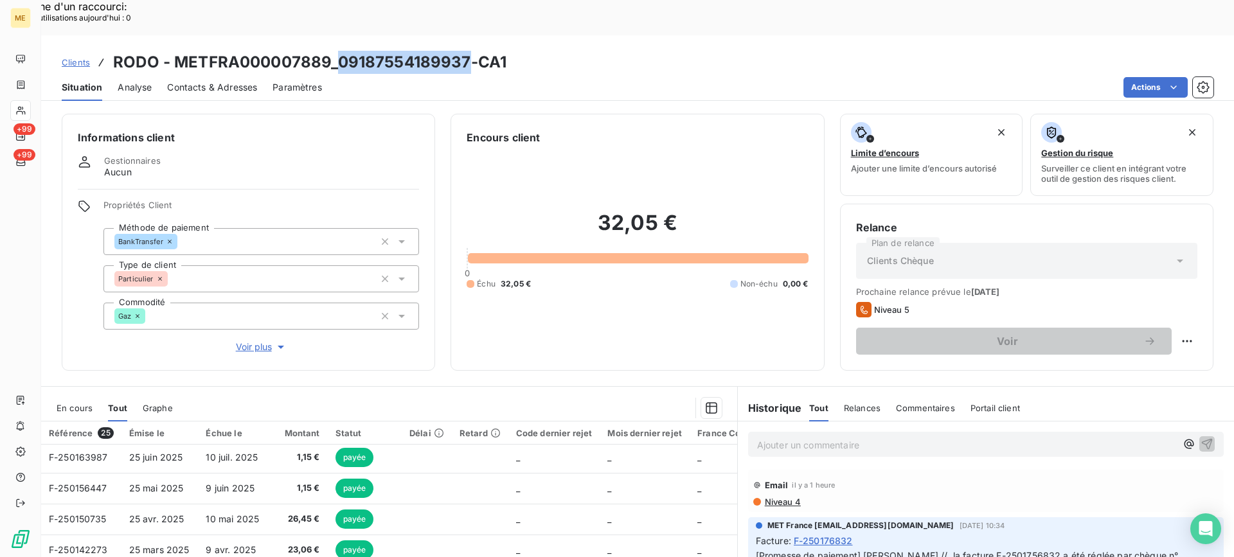
copy h3 "09187554189937"
drag, startPoint x: 335, startPoint y: 22, endPoint x: 466, endPoint y: 15, distance: 131.3
click at [466, 51] on h3 "RODO - METFRA000007889_09187554189937-CA1" at bounding box center [309, 62] width 393 height 23
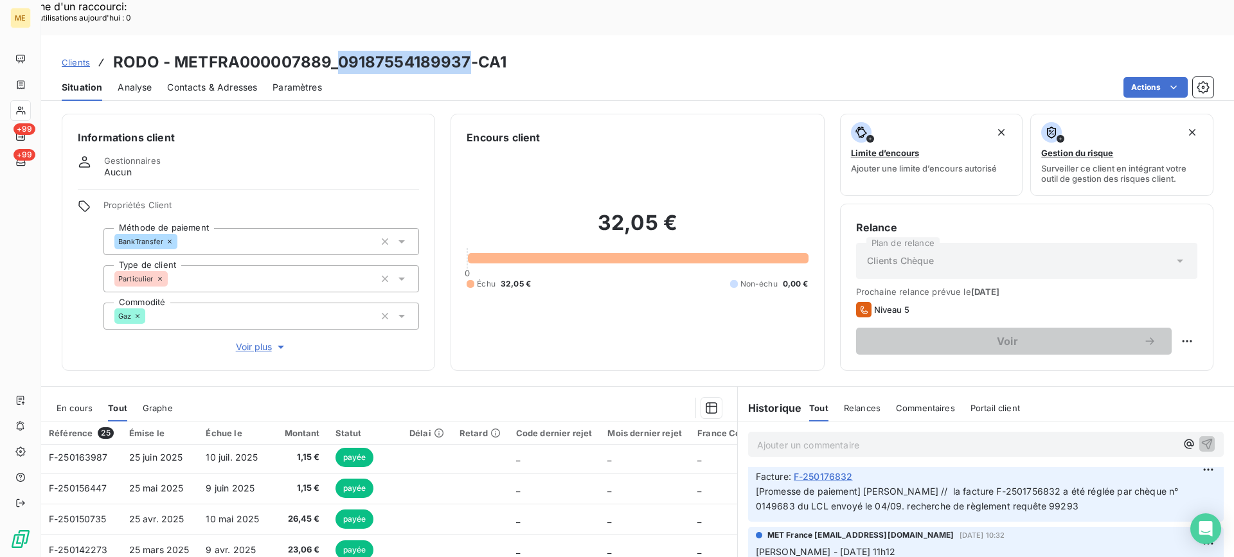
click at [71, 403] on span "En cours" at bounding box center [75, 408] width 36 height 10
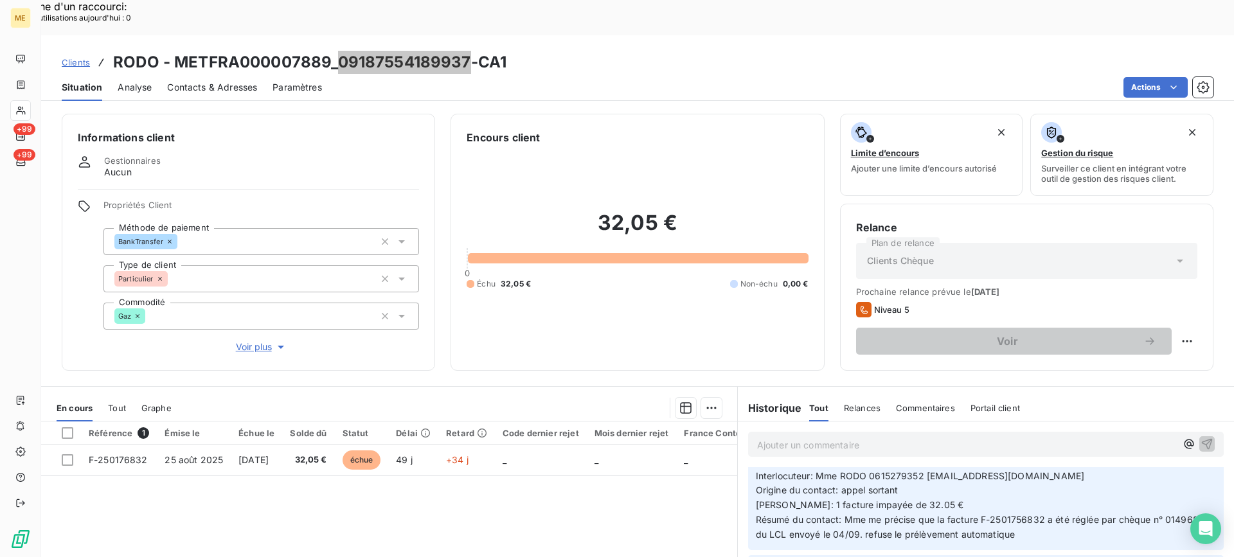
scroll to position [129, 0]
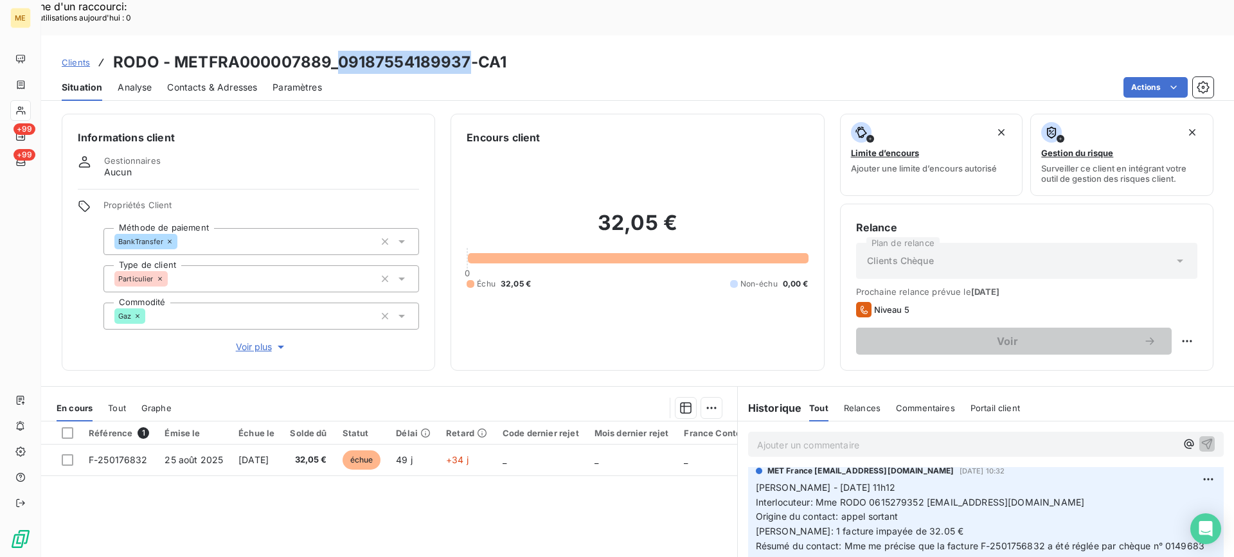
click at [596, 145] on div "32,05 € 0 Échu 32,05 € Non-échu 0,00 €" at bounding box center [637, 249] width 341 height 209
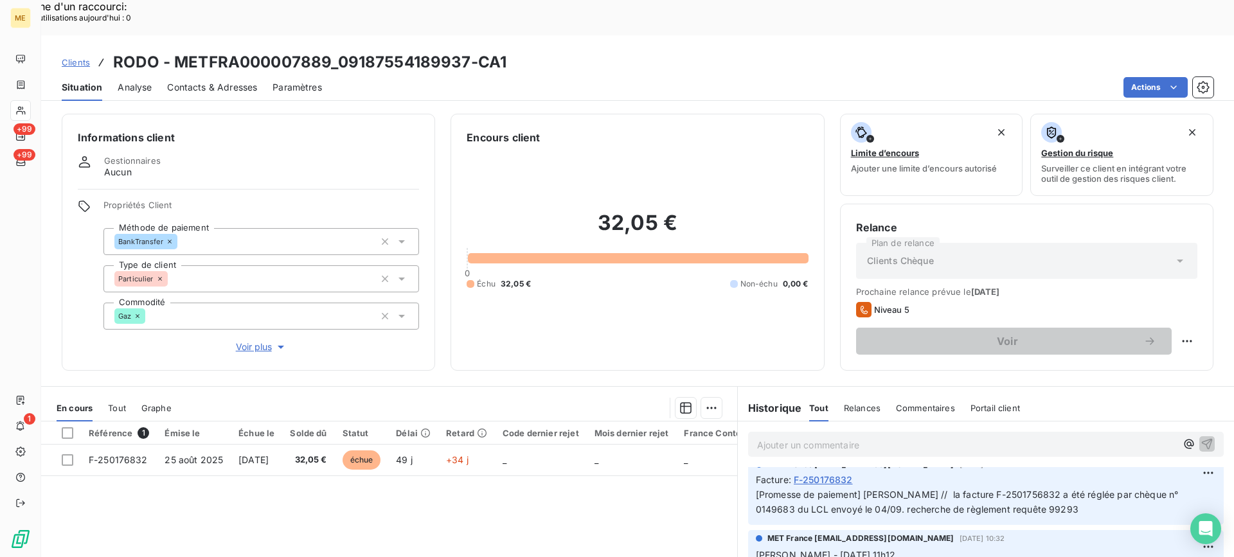
scroll to position [0, 0]
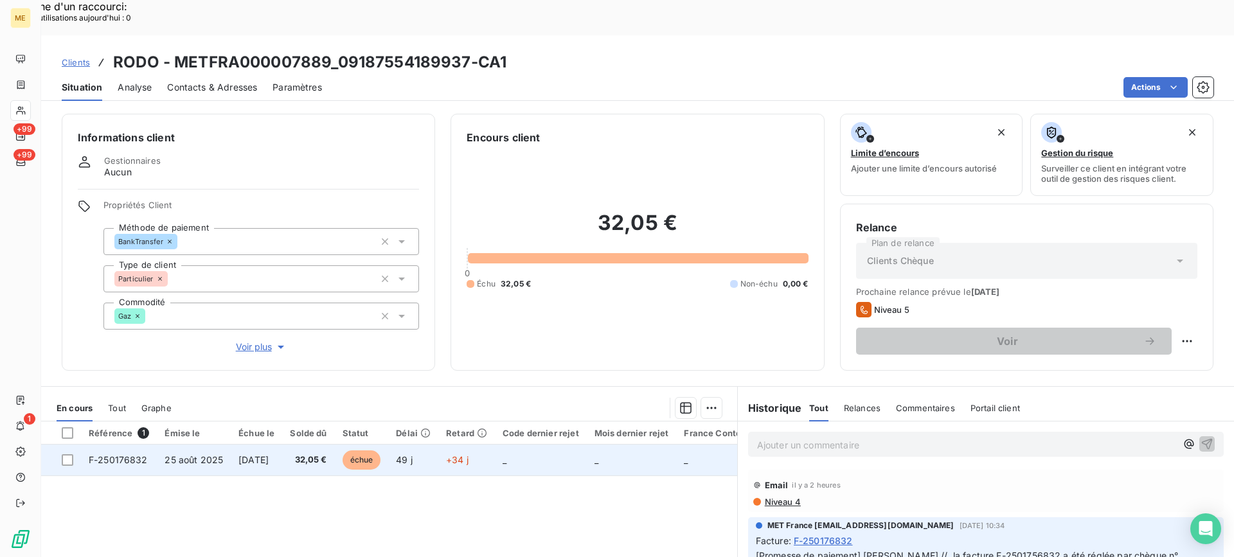
click at [217, 445] on td "25 août 2025" at bounding box center [194, 460] width 74 height 31
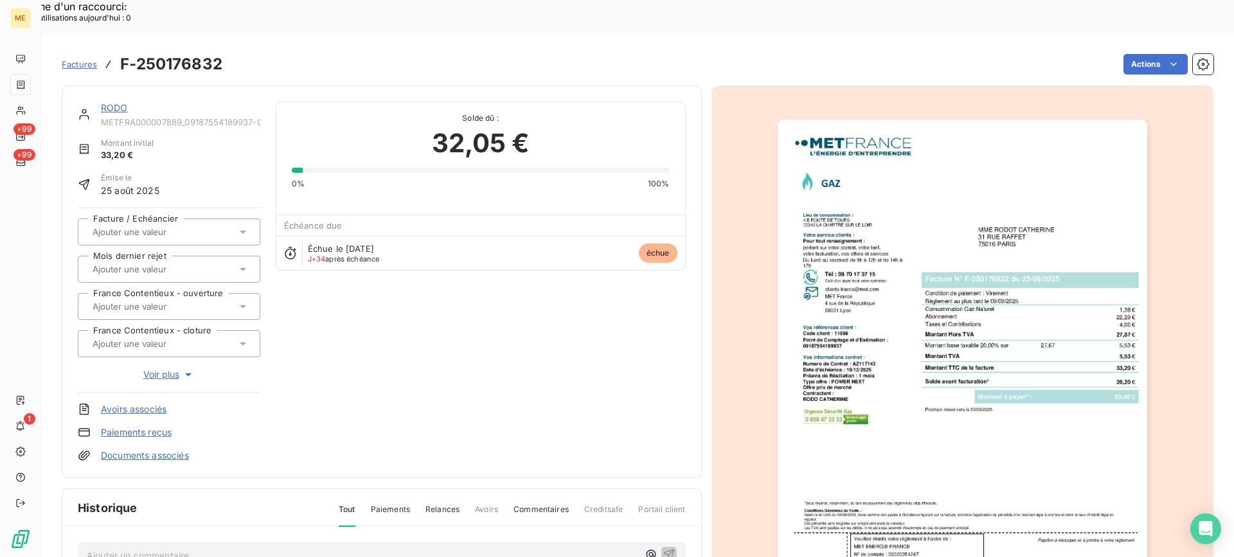
click at [947, 318] on img "button" at bounding box center [963, 381] width 370 height 523
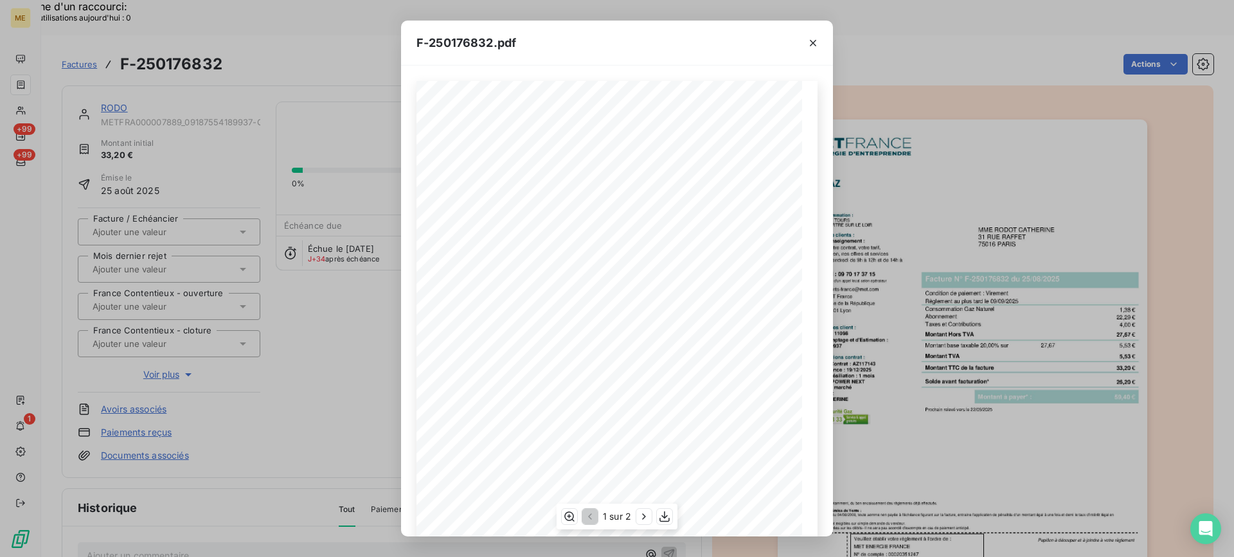
scroll to position [105, 0]
click at [662, 521] on icon "button" at bounding box center [664, 516] width 10 height 11
drag, startPoint x: 810, startPoint y: 45, endPoint x: 751, endPoint y: 51, distance: 58.8
click at [810, 44] on icon "button" at bounding box center [812, 43] width 13 height 13
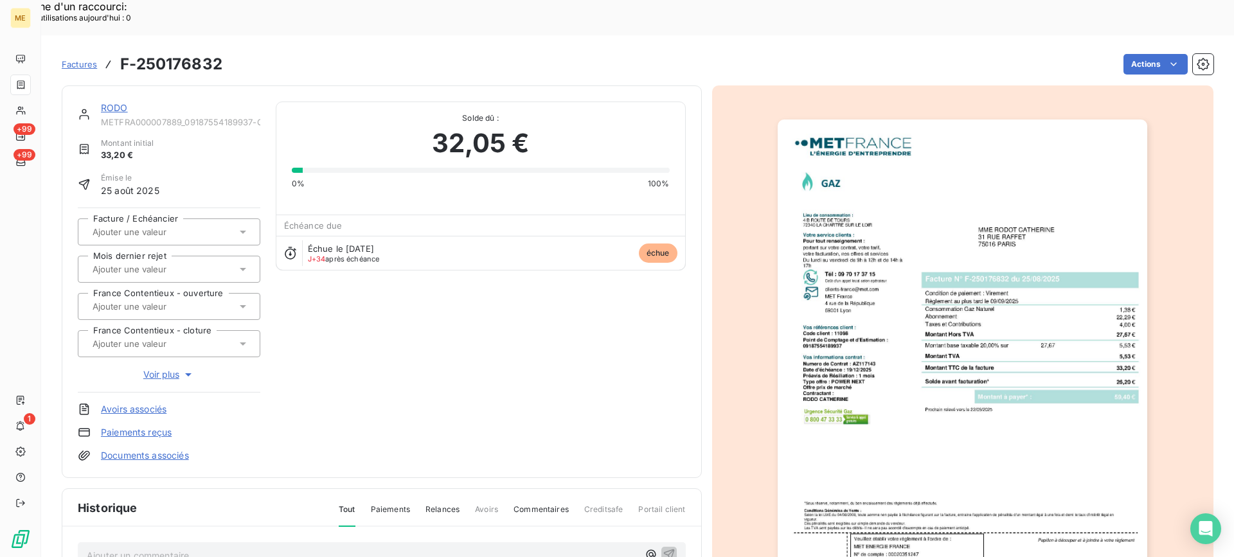
click at [116, 102] on link "RODO" at bounding box center [114, 107] width 27 height 11
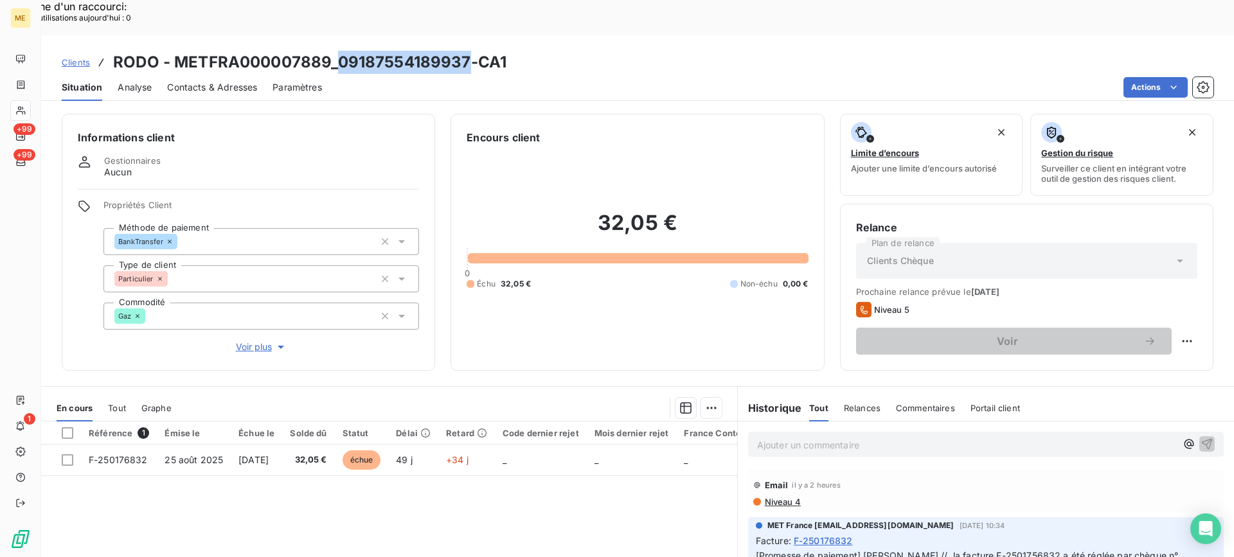
drag, startPoint x: 337, startPoint y: 27, endPoint x: 467, endPoint y: 30, distance: 129.8
click at [467, 51] on h3 "RODO - METFRA000007889_09187554189937-CA1" at bounding box center [309, 62] width 393 height 23
copy h3 "09187554189937"
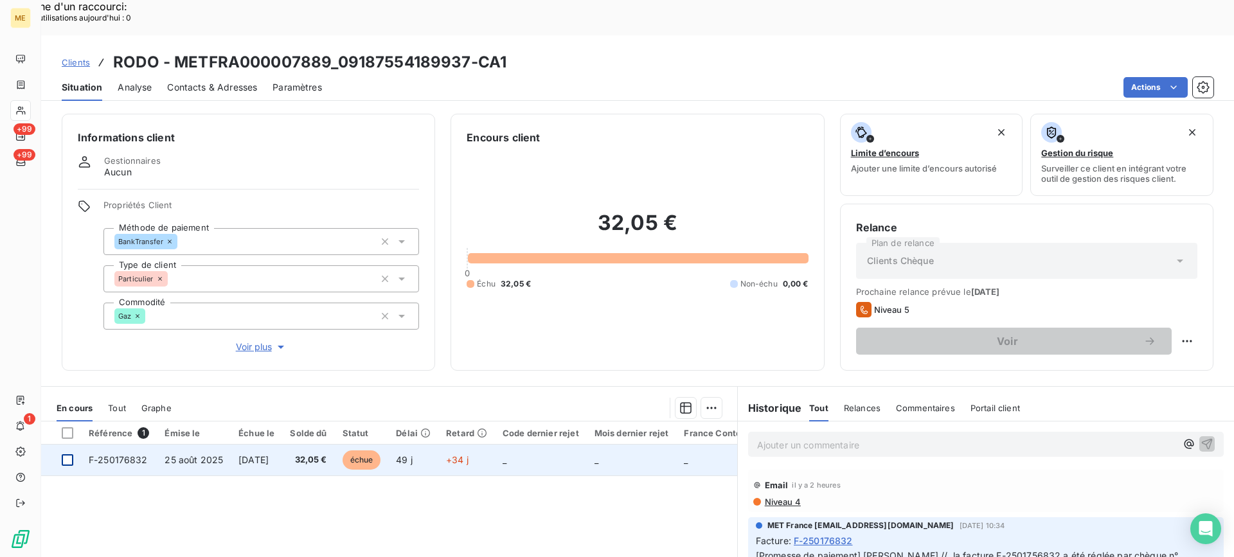
click at [66, 454] on div at bounding box center [68, 460] width 12 height 12
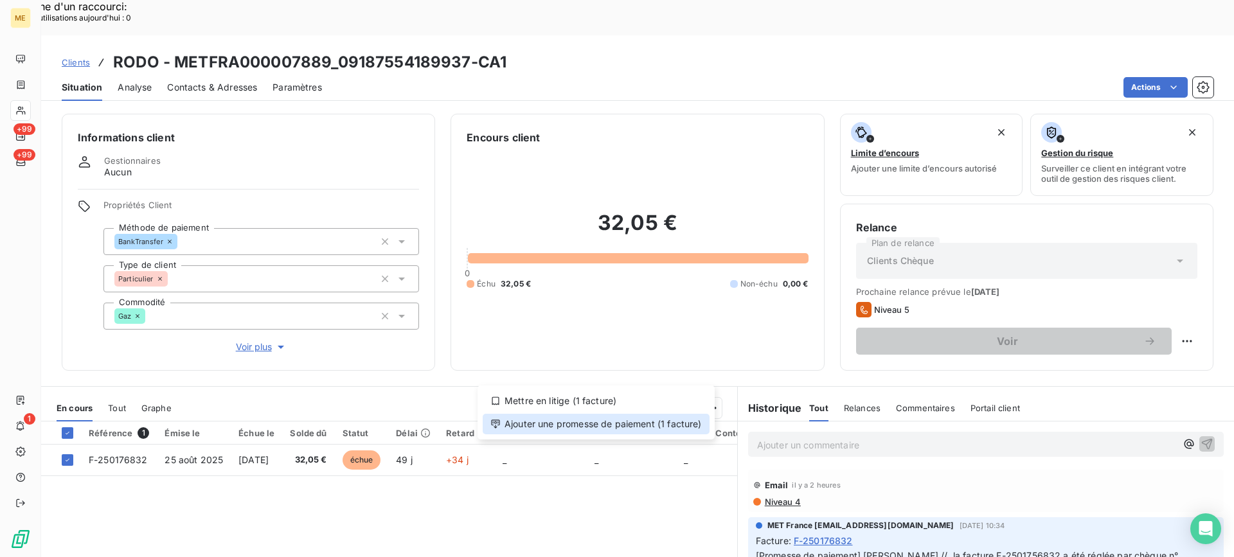
click at [648, 428] on div "Ajouter une promesse de paiement (1 facture)" at bounding box center [596, 424] width 227 height 21
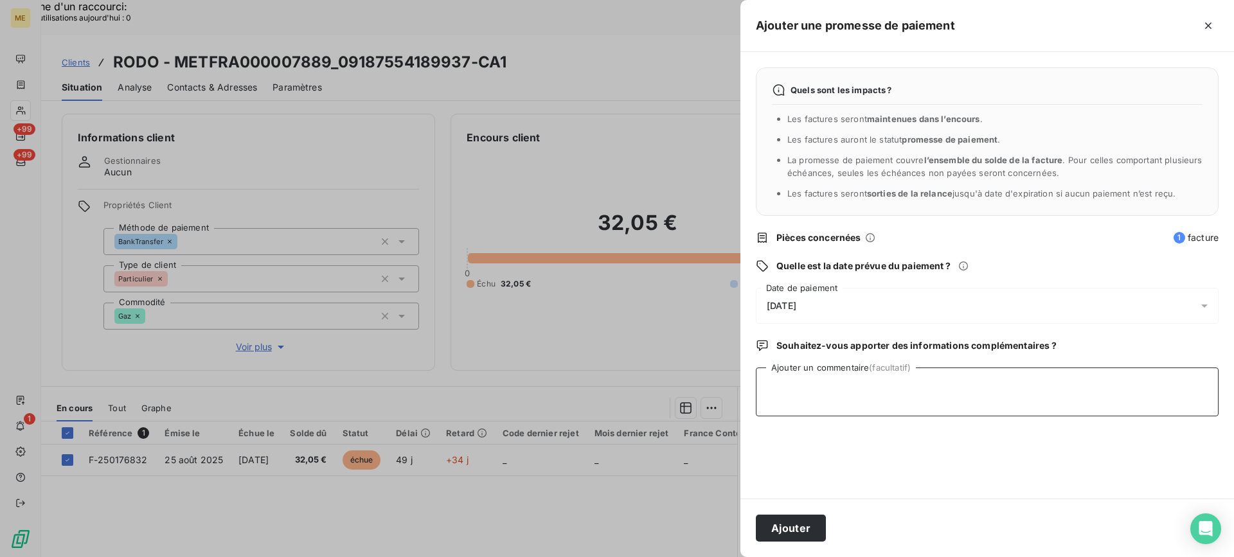
click at [848, 402] on textarea "Ajouter un commentaire (facultatif)" at bounding box center [987, 392] width 463 height 49
paste textarea "Lisa- date Interlocuteur : Origine : Raison : Résumé du contact : Action à veni…"
click at [855, 391] on textarea "Lisa- date Interlocuteur : Origine : Raison : Résumé du contact : Action à veni…" at bounding box center [987, 392] width 463 height 49
click at [878, 404] on textarea "Lisa- 13 /10 Interlocuteur : Origine : Raison : Résumé du contact : Action à ve…" at bounding box center [987, 392] width 463 height 49
click at [879, 402] on textarea "Lisa- 13 /10 Interlocuteur : Origine : Raison : Résumé du contact : Action à ve…" at bounding box center [987, 392] width 463 height 49
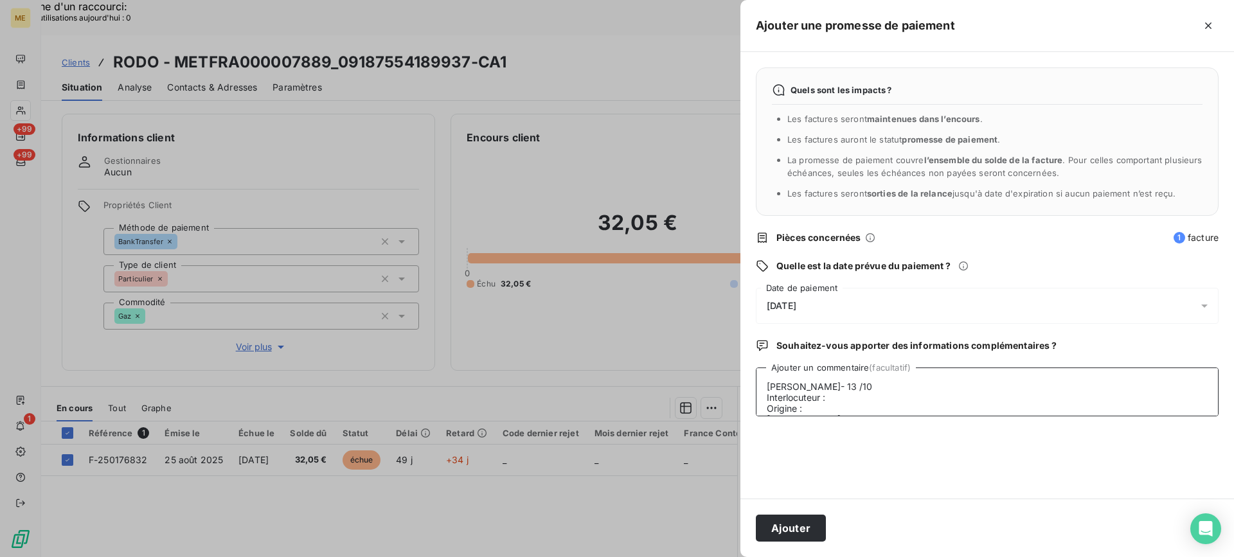
paste textarea "Mme rodot - [EMAIL_ADDRESS][DOMAIN_NAME] -"
click at [874, 408] on textarea "Lisa- 13 /10 Interlocuteur : Mme rodot - rodotcatherine@gmail.com - Origine : R…" at bounding box center [987, 392] width 463 height 49
click at [847, 386] on textarea "Lisa- 13 /10 Interlocuteur : Mme rodot - rodotcatherine@gmail.com - Origine : a…" at bounding box center [987, 392] width 463 height 49
click at [860, 379] on textarea "Lisa- 13 /10 Interlocuteur : Mme rodot - rodotcatherine@gmail.com - Origine : a…" at bounding box center [987, 392] width 463 height 49
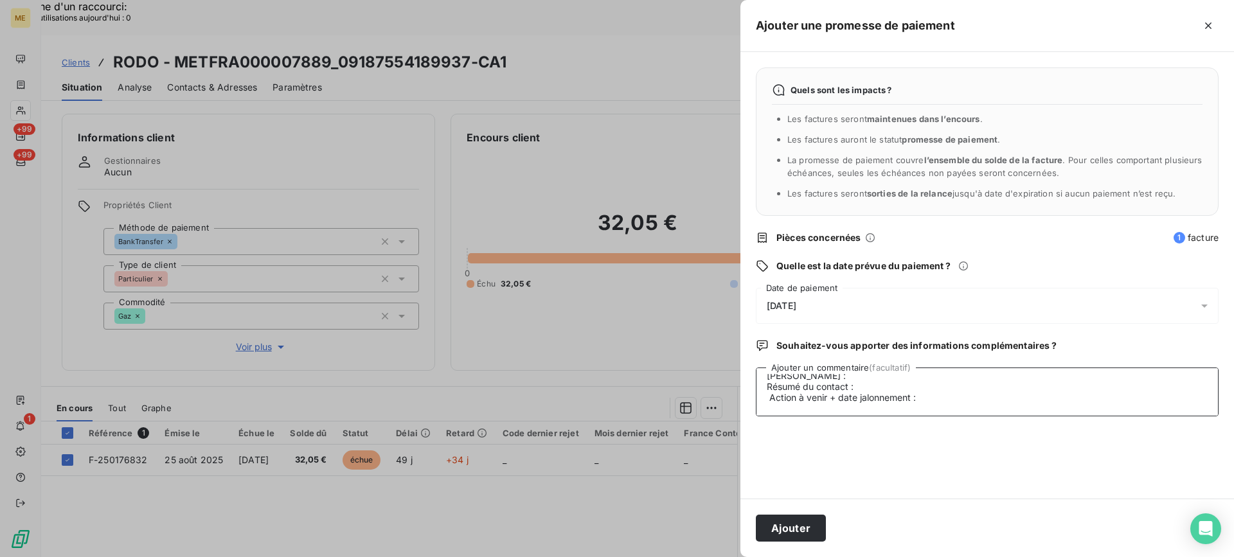
click at [871, 375] on textarea "Lisa- 13 /10 Interlocuteur : Mme rodot - rodotcatherine@gmail.com - Origine : a…" at bounding box center [987, 392] width 463 height 49
click at [1010, 380] on textarea "Lisa- 13 /10 Interlocuteur : Mme rodot - rodotcatherine@gmail.com - Origine : a…" at bounding box center [987, 392] width 463 height 49
click at [1006, 381] on textarea "Lisa- 13 /10 Interlocuteur : Mme rodot - rodotcatherine@gmail.com - Origine : a…" at bounding box center [987, 392] width 463 height 49
click at [1002, 386] on textarea "Lisa- 13 /10 Interlocuteur : Mme rodot - rodotcatherine@gmail.com - Origine : a…" at bounding box center [987, 392] width 463 height 49
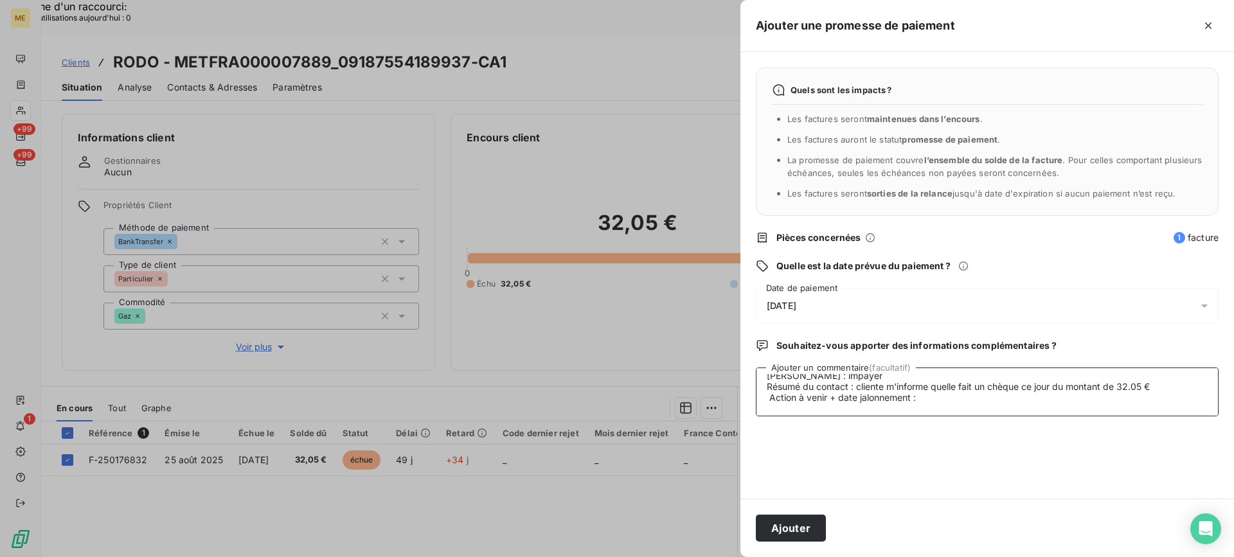
click at [945, 388] on textarea "Lisa- 13 /10 Interlocuteur : Mme rodot - rodotcatherine@gmail.com - Origine : a…" at bounding box center [987, 392] width 463 height 49
click at [0, 0] on lt-div "Correction" at bounding box center [0, 0] width 0 height 0
click at [925, 399] on textarea "Lisa- 13 /10 Interlocuteur : Mme rodot - rodotcatherine@gmail.com - Origine : a…" at bounding box center [987, 392] width 463 height 49
click at [961, 389] on textarea "Lisa- 13 /10 Interlocuteur : Mme rodot - rodotcatherine@gmail.com - Origine : a…" at bounding box center [987, 392] width 463 height 49
click at [939, 391] on textarea "Lisa- 13 /10 Interlocuteur : Mme rodot - rodotcatherine@gmail.com - Origine : a…" at bounding box center [987, 392] width 463 height 49
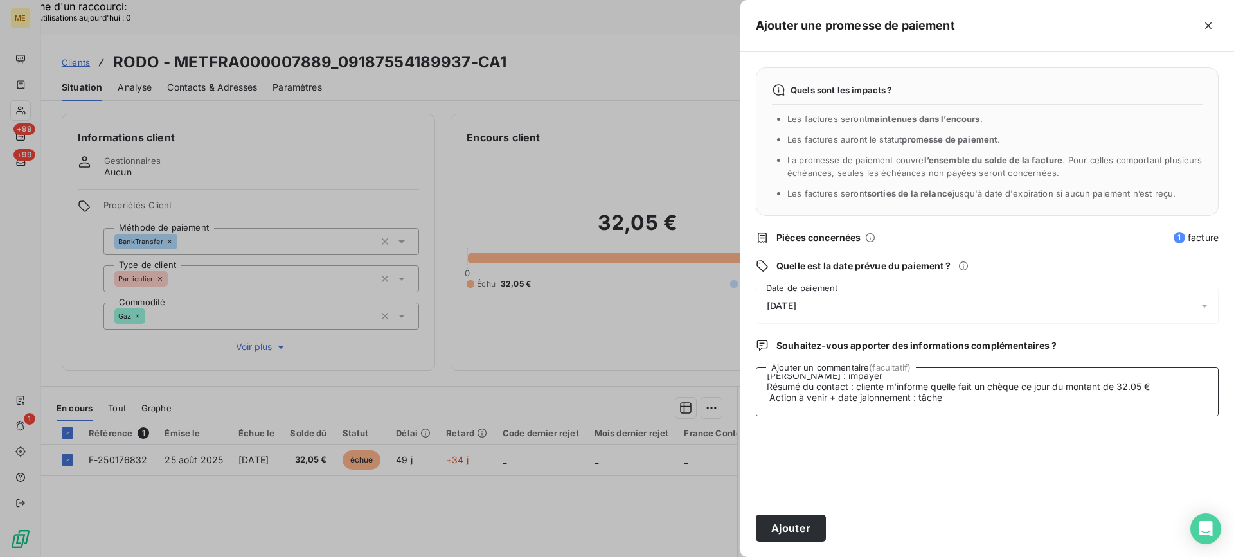
click at [0, 0] on lt-span "q u'e lle" at bounding box center [0, 0] width 0 height 0
click at [974, 405] on textarea "Lisa- 13 /10 Interlocuteur : Mme rodot - rodotcatherine@gmail.com - Origine : a…" at bounding box center [987, 392] width 463 height 49
type textarea "Lisa- 13 /10 Interlocuteur : Mme rodot - rodotcatherine@gmail.com - Origine : a…"
click at [936, 302] on div "14/10/2025" at bounding box center [987, 306] width 463 height 36
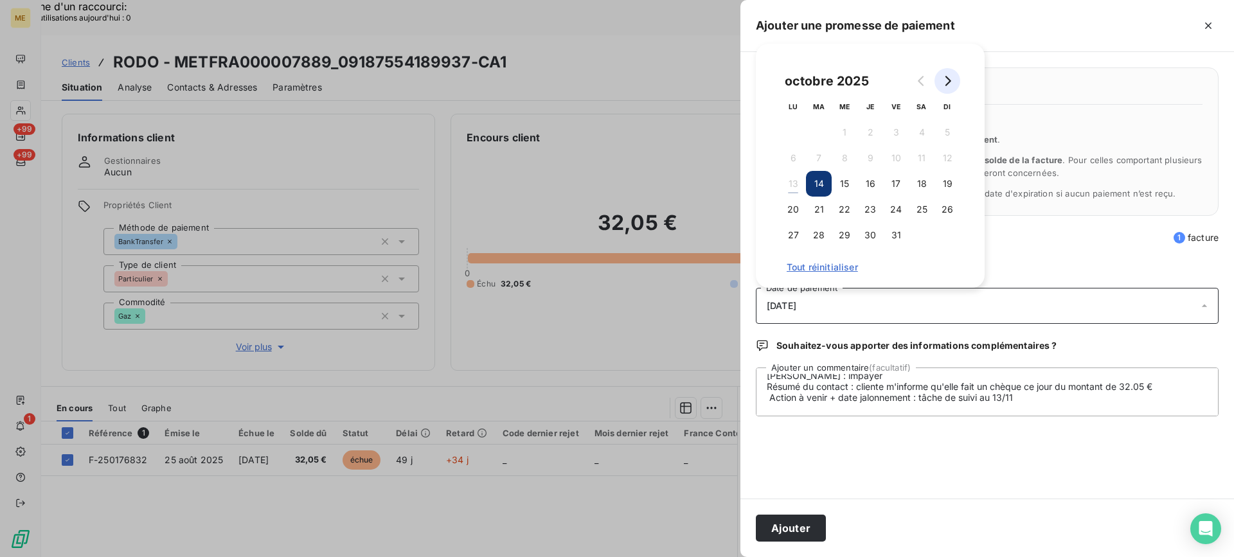
click at [947, 81] on icon "Go to next month" at bounding box center [947, 81] width 10 height 10
click at [873, 184] on button "13" at bounding box center [870, 184] width 26 height 26
drag, startPoint x: 897, startPoint y: 476, endPoint x: 861, endPoint y: 486, distance: 37.4
click at [894, 477] on div "Quels sont les impacts ? Les factures seront maintenues dans l’encours . Les fa…" at bounding box center [987, 275] width 494 height 447
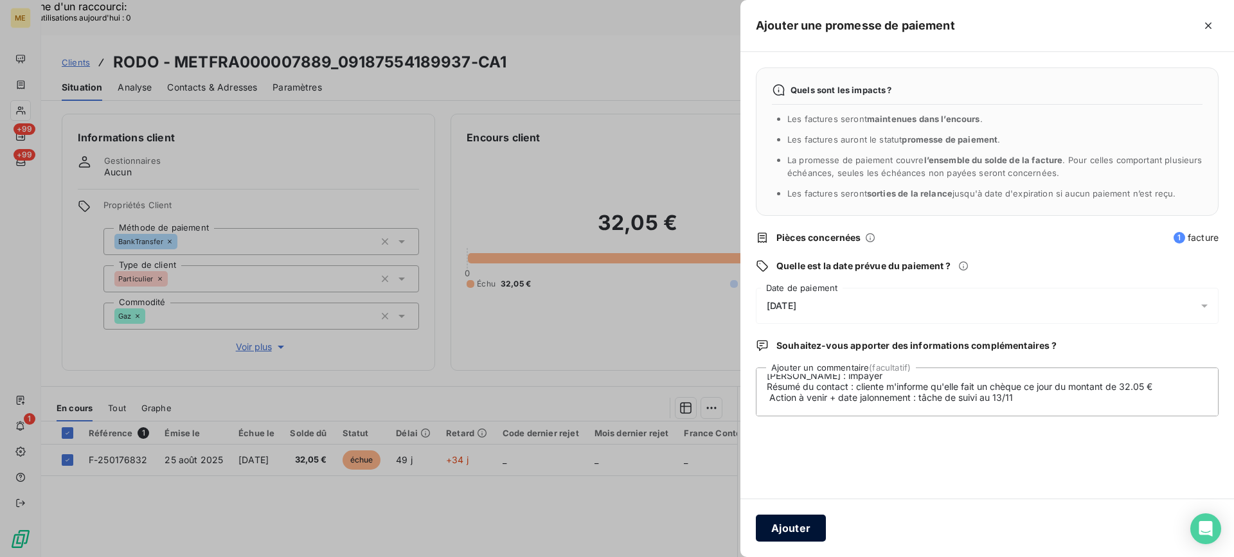
click at [814, 528] on button "Ajouter" at bounding box center [791, 528] width 70 height 27
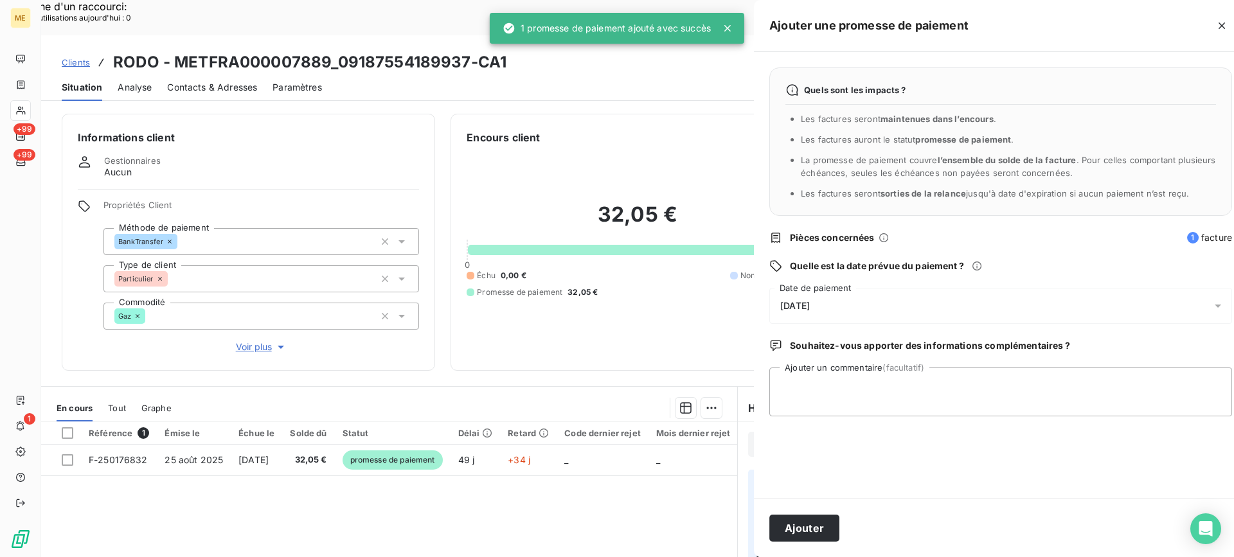
scroll to position [0, 0]
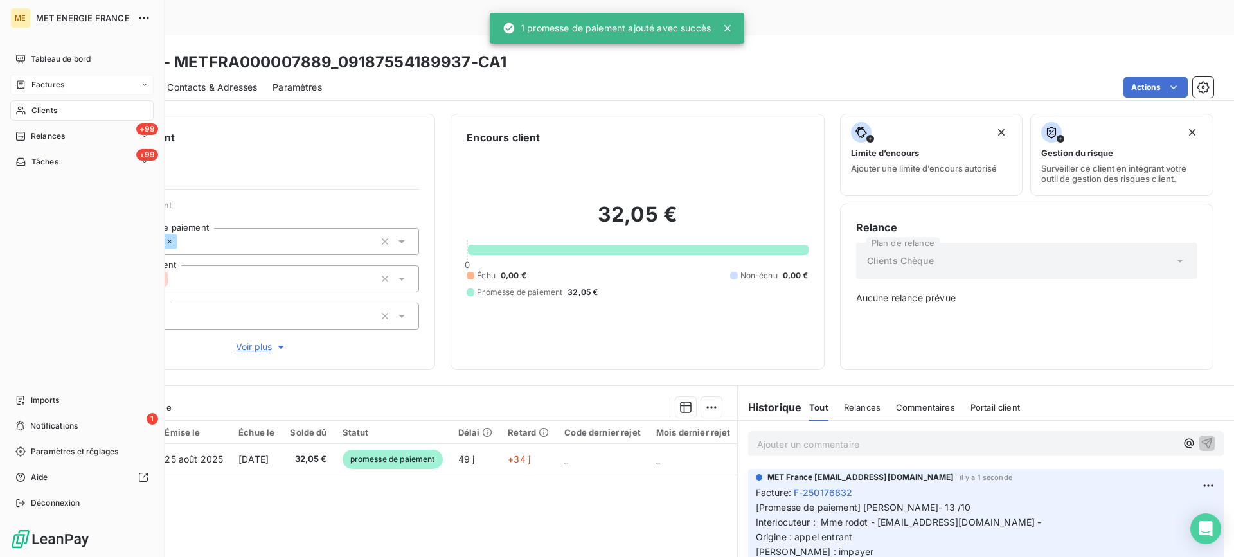
click at [39, 85] on span "Factures" at bounding box center [47, 85] width 33 height 12
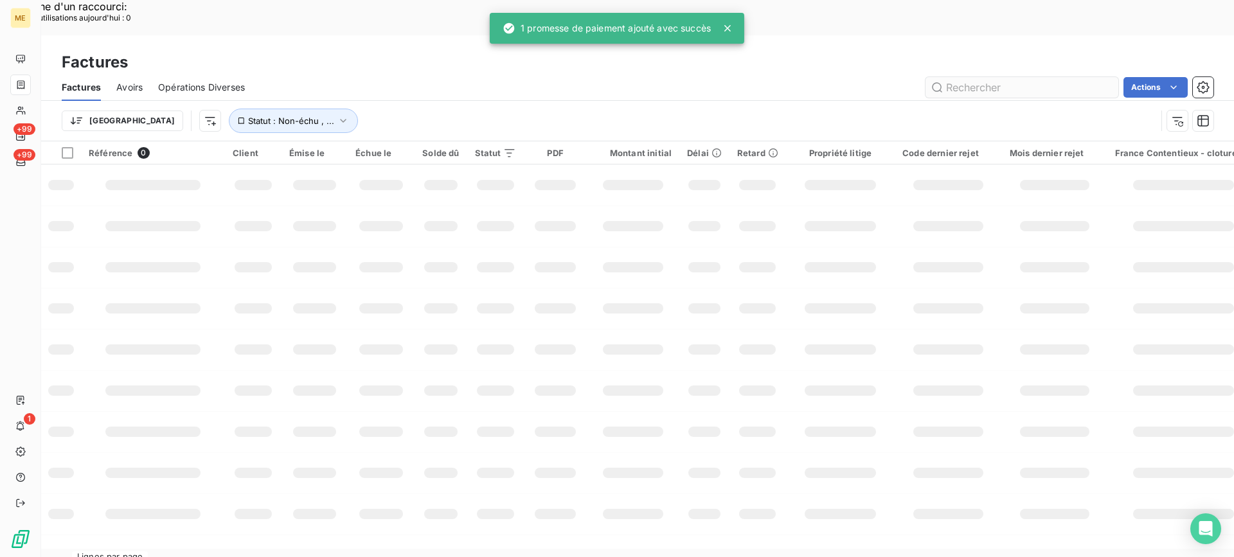
click at [1010, 77] on input "text" at bounding box center [1021, 87] width 193 height 21
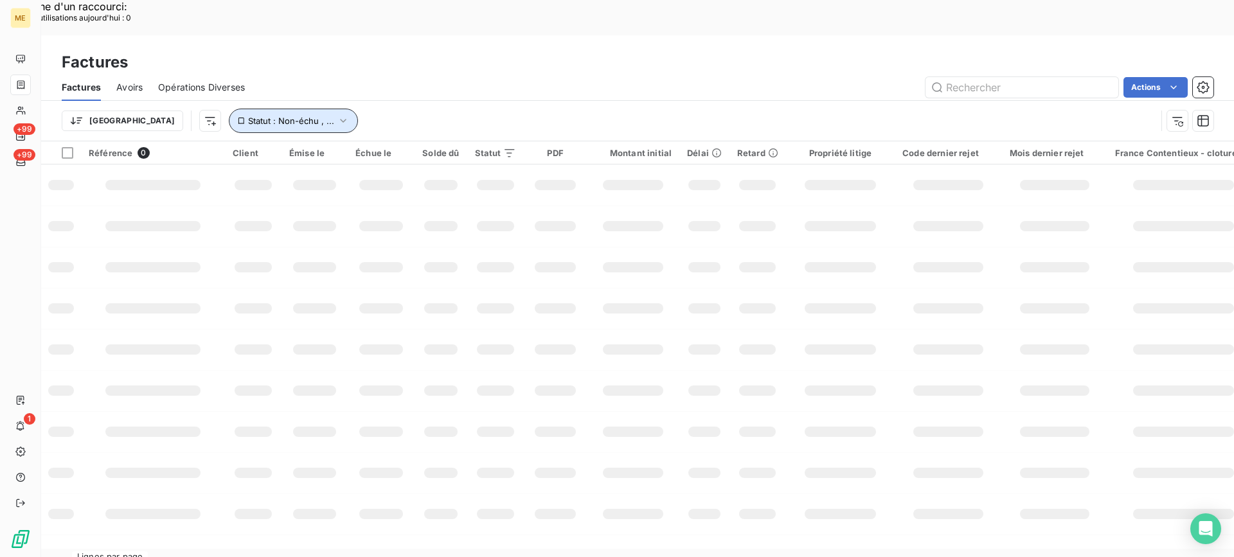
click at [234, 109] on button "Statut : Non-échu , ..." at bounding box center [293, 121] width 129 height 24
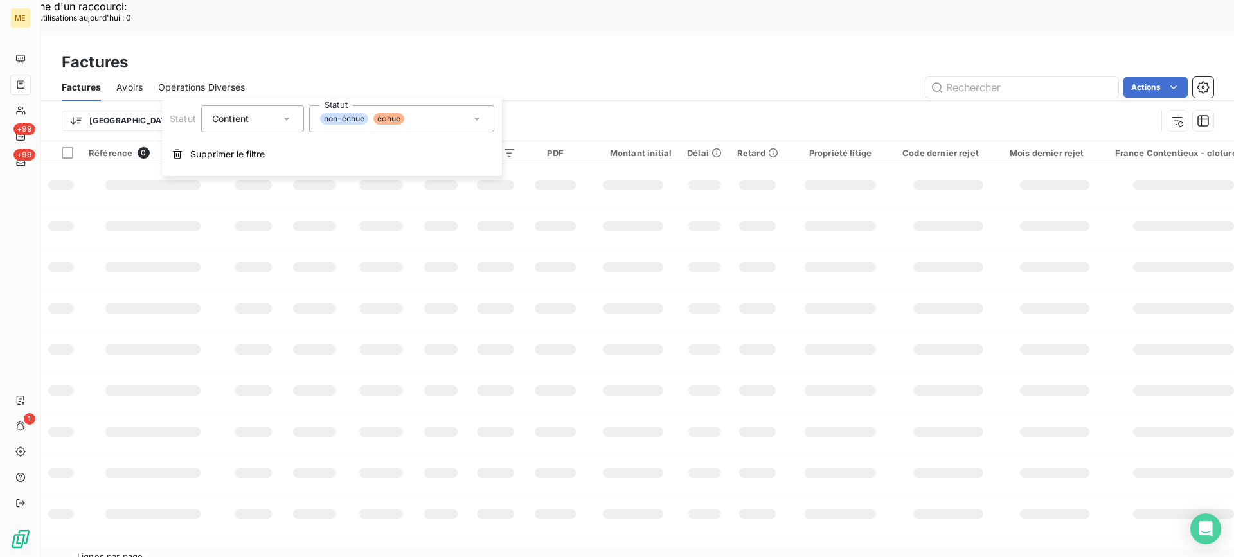
click at [247, 164] on button "Supprimer le filtre" at bounding box center [332, 154] width 340 height 28
click at [1014, 77] on input "text" at bounding box center [1021, 87] width 193 height 21
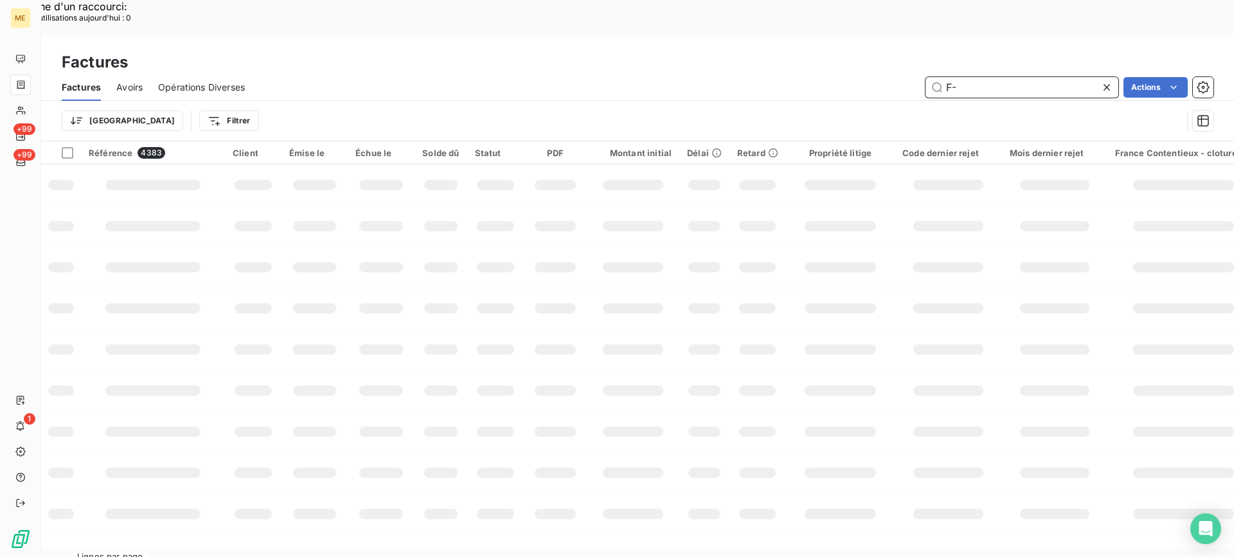
paste input "25017817"
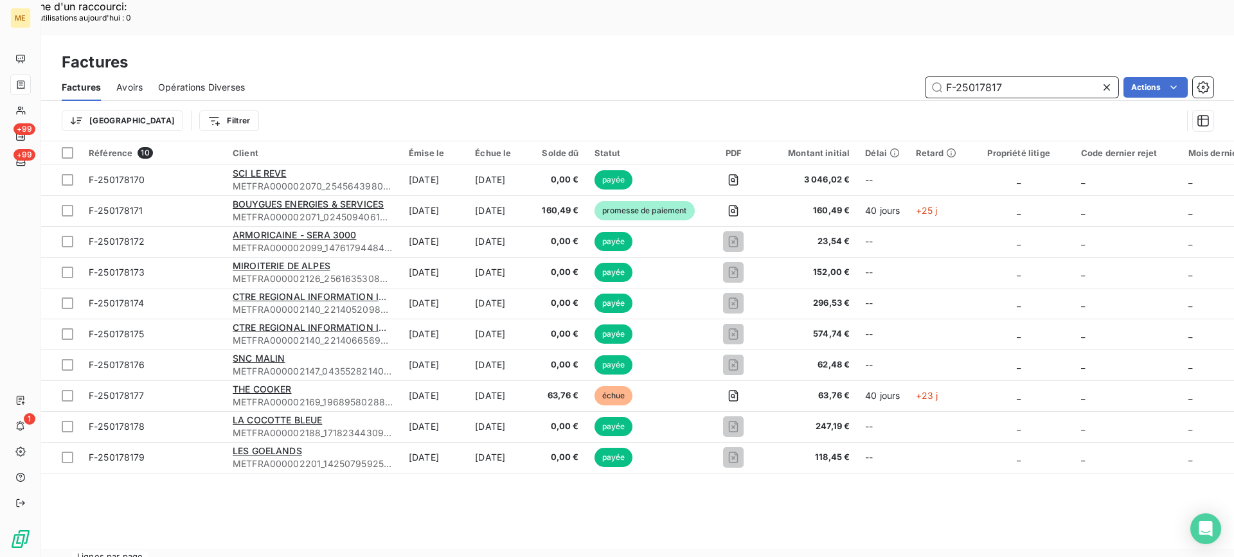
click at [1020, 77] on input "F-25017817" at bounding box center [1021, 87] width 193 height 21
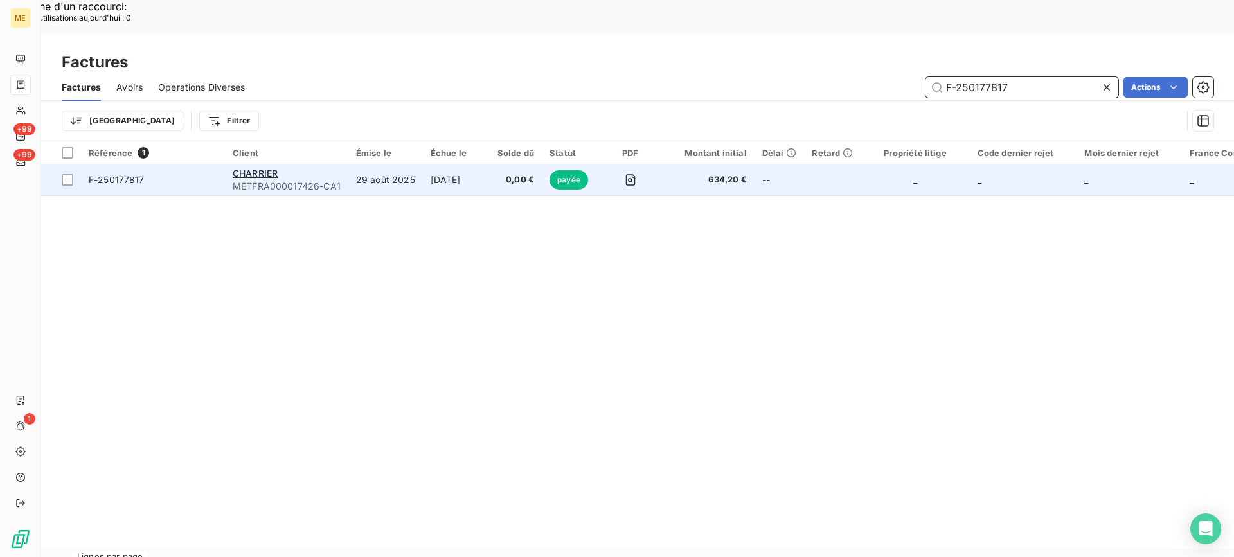
type input "F-250177817"
click at [148, 174] on span "F-250177817" at bounding box center [153, 180] width 129 height 13
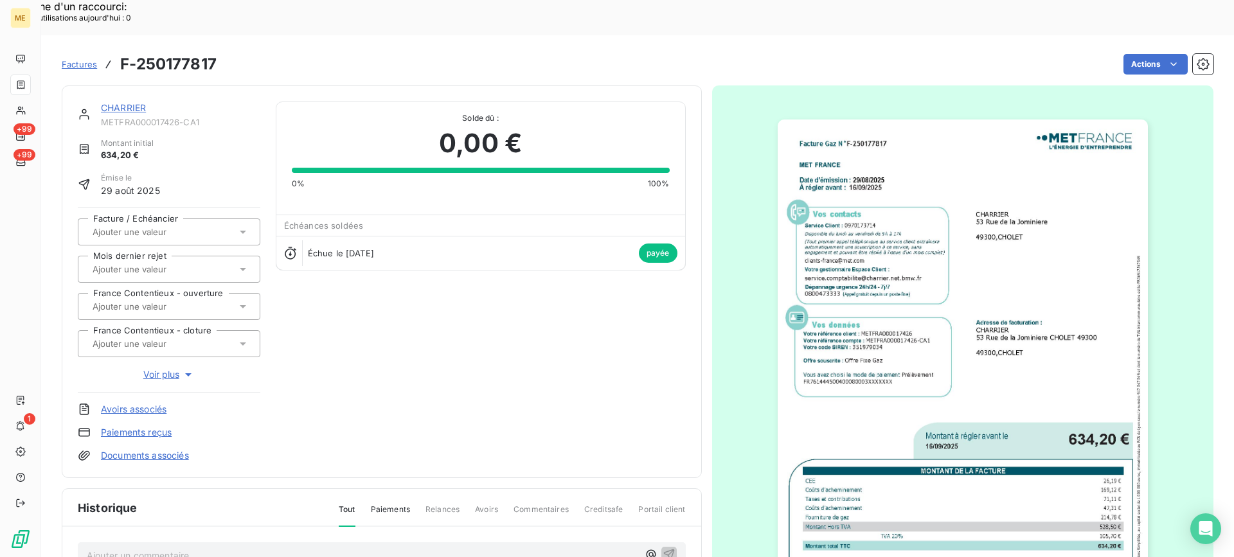
click at [131, 85] on div "CHARRIER METFRA000017426-CA1 Montant initial 634,20 € Émise le 29 août 2025 Fac…" at bounding box center [382, 281] width 640 height 393
click at [125, 102] on link "CHARRIER" at bounding box center [123, 107] width 45 height 11
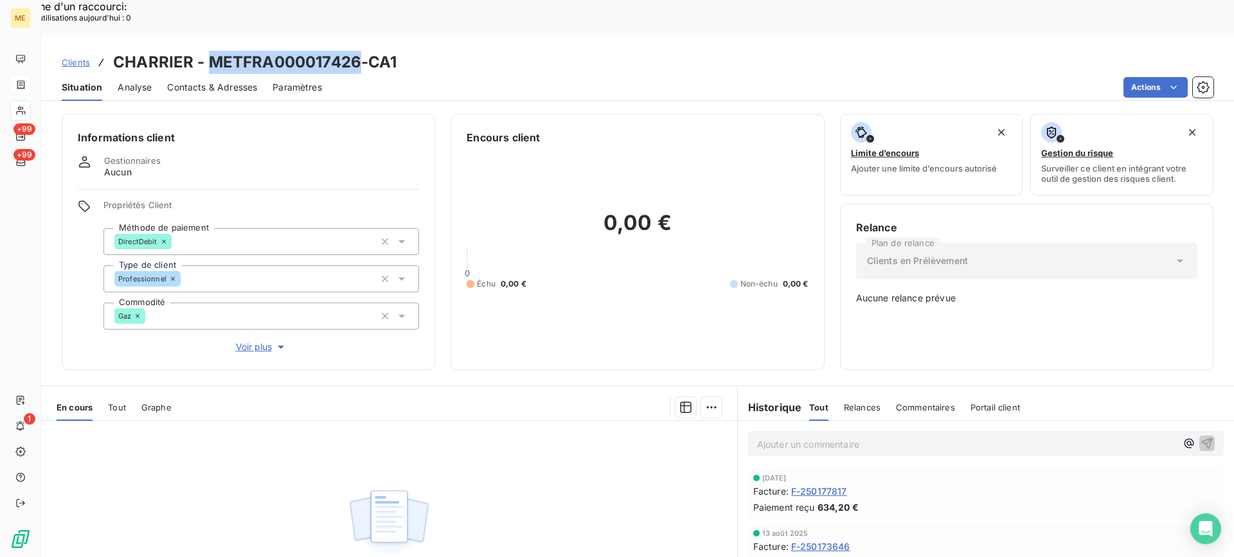
drag, startPoint x: 211, startPoint y: 26, endPoint x: 359, endPoint y: 32, distance: 147.9
click at [359, 51] on h3 "CHARRIER - METFRA000017426-CA1" at bounding box center [255, 62] width 284 height 23
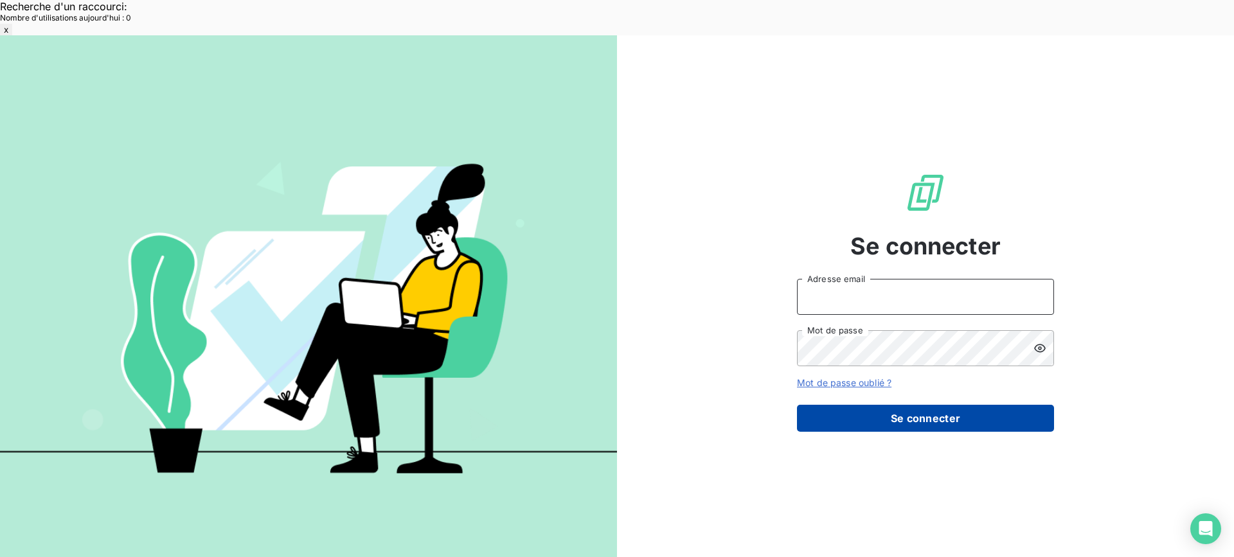
type input "[EMAIL_ADDRESS][DOMAIN_NAME]"
click at [963, 405] on button "Se connecter" at bounding box center [925, 418] width 257 height 27
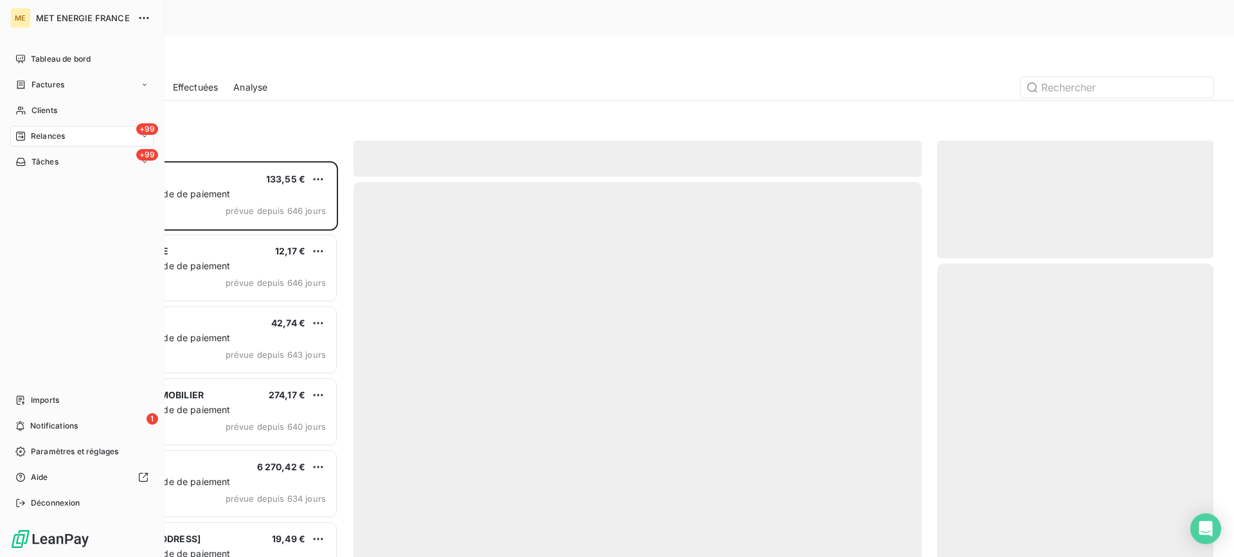
scroll to position [422, 267]
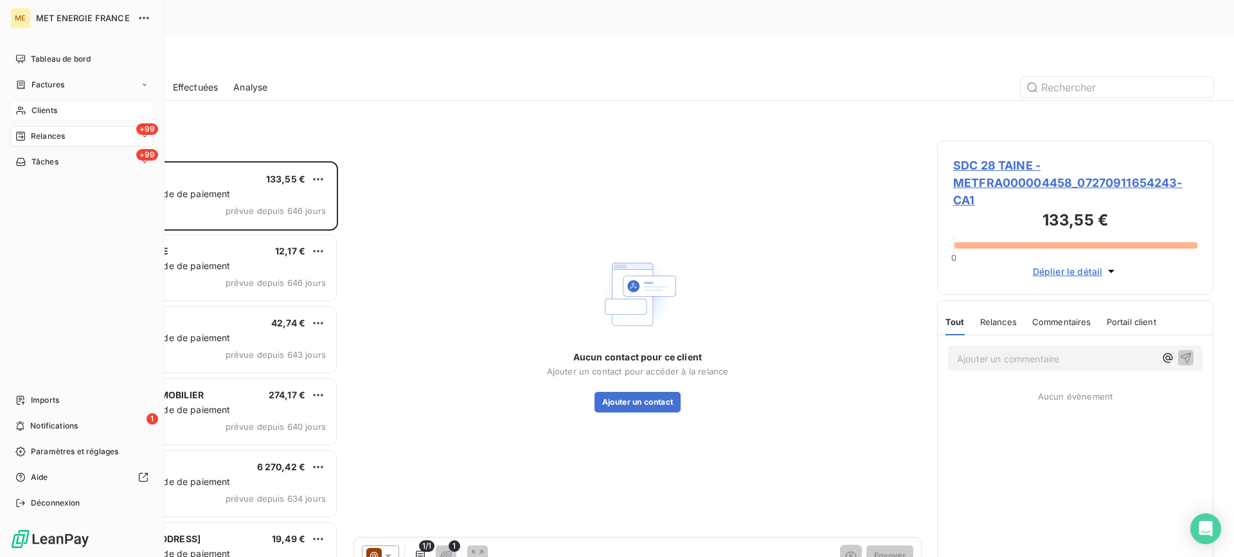
click at [93, 109] on div "Clients" at bounding box center [81, 110] width 143 height 21
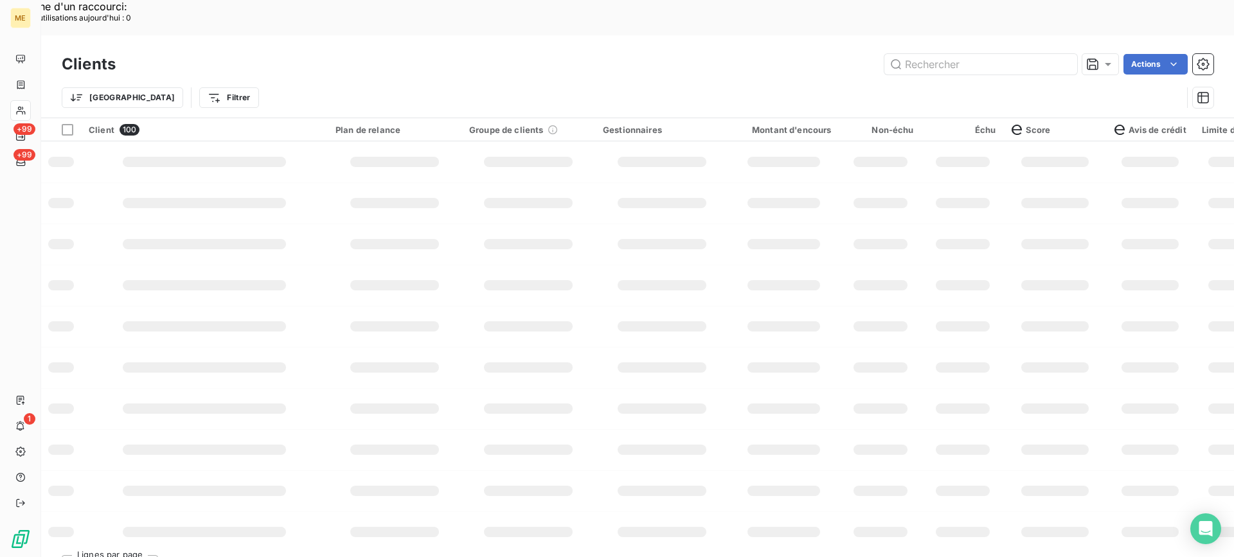
drag, startPoint x: 959, startPoint y: 31, endPoint x: 836, endPoint y: 77, distance: 131.8
click at [959, 54] on input "text" at bounding box center [980, 64] width 193 height 21
click at [945, 54] on input "09187554189937" at bounding box center [980, 64] width 193 height 21
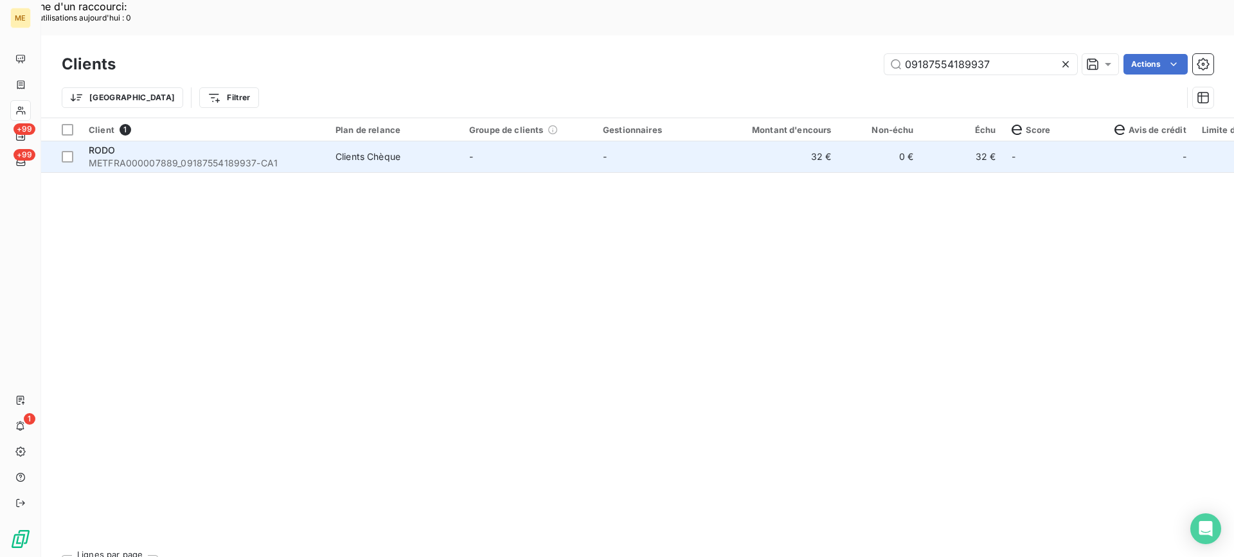
type input "09187554189937"
click at [220, 144] on div "RODO" at bounding box center [204, 150] width 231 height 13
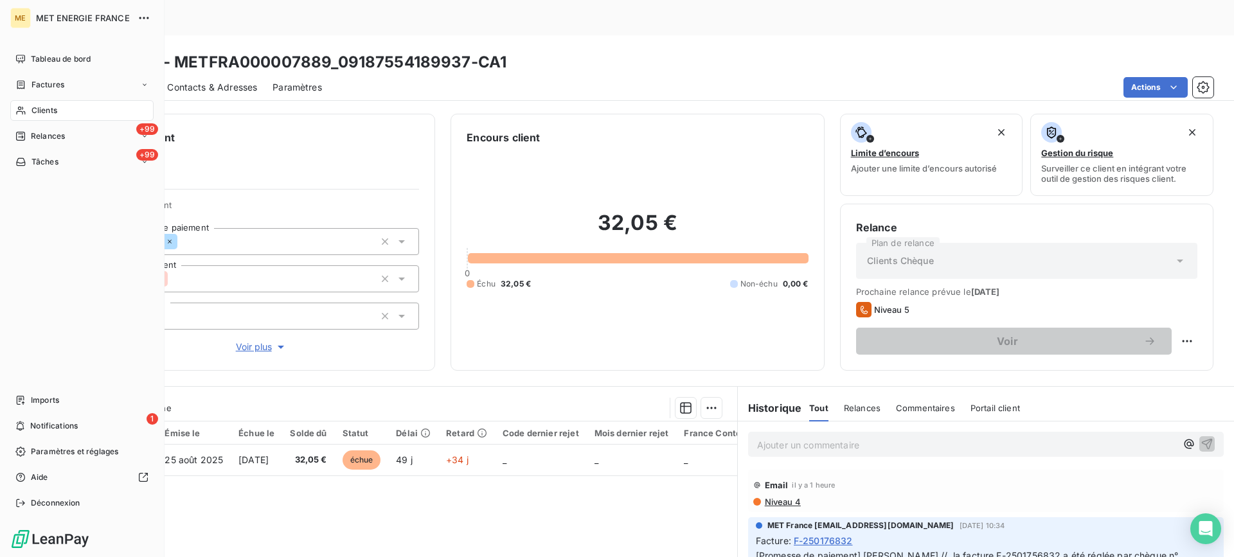
click at [40, 102] on div "Clients" at bounding box center [81, 110] width 143 height 21
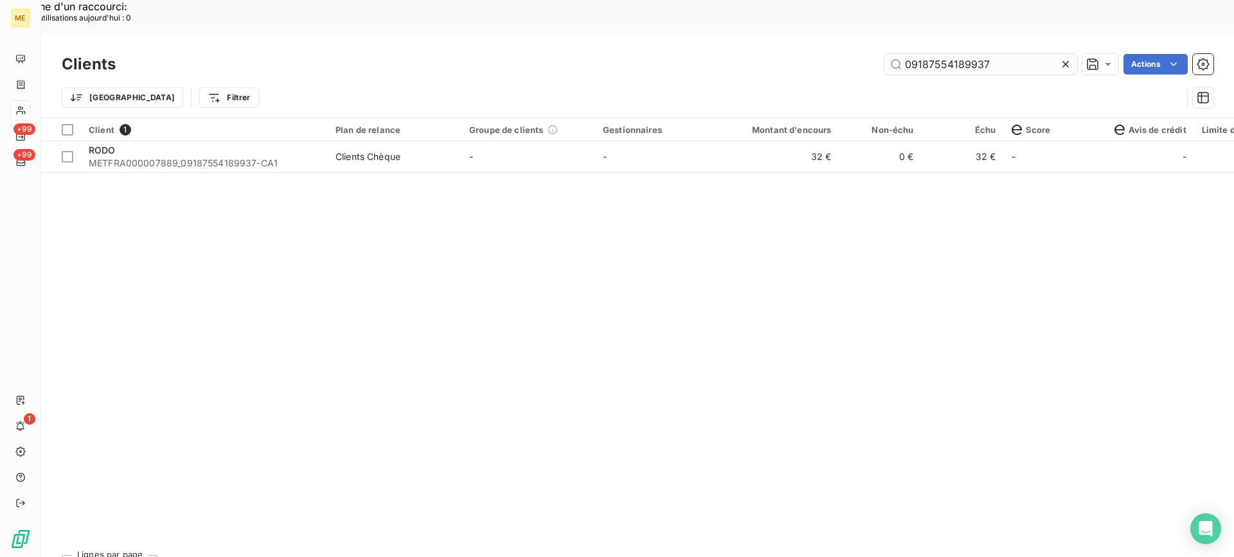
click at [935, 54] on input "09187554189937" at bounding box center [980, 64] width 193 height 21
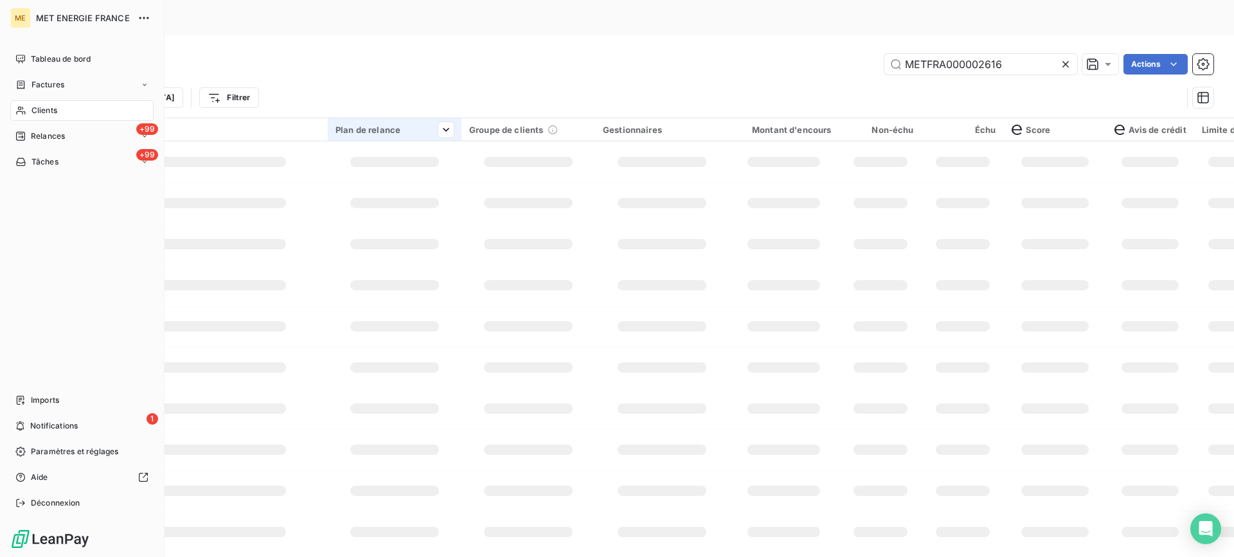
click at [47, 111] on span "Clients" at bounding box center [44, 111] width 26 height 12
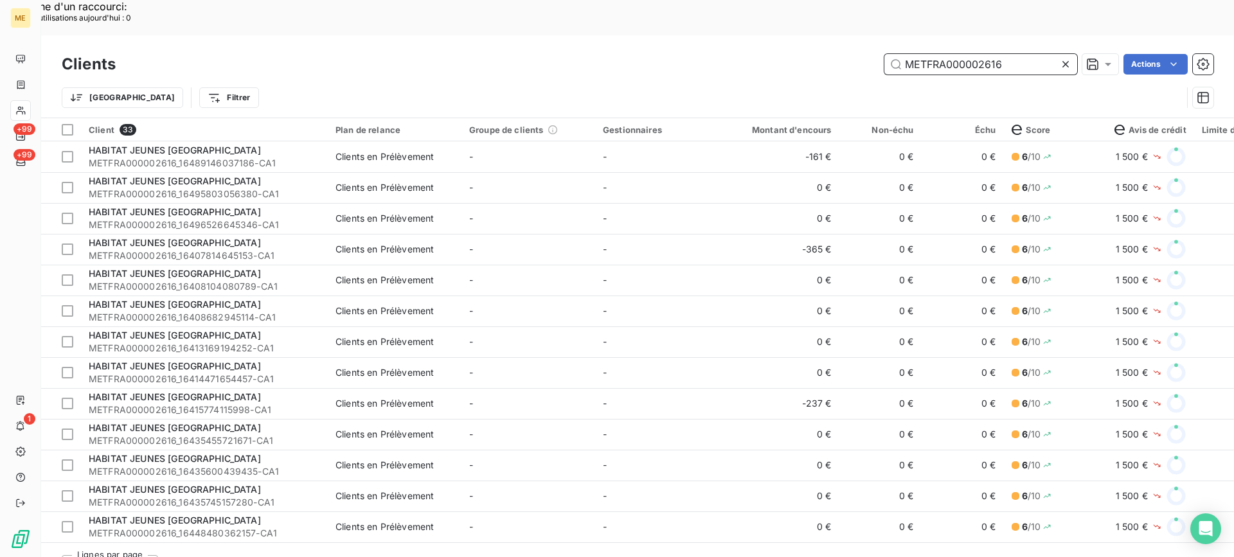
click at [934, 54] on input "METFRA000002616" at bounding box center [980, 64] width 193 height 21
paste input "7889"
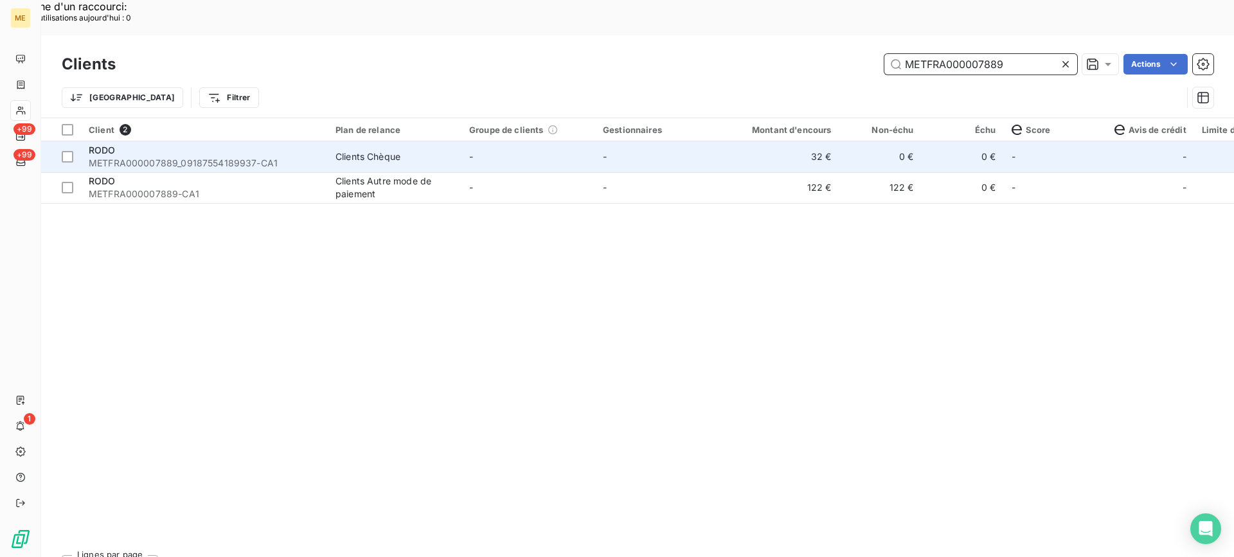
type input "METFRA000007889"
click at [235, 157] on span "METFRA000007889_09187554189937-CA1" at bounding box center [204, 163] width 231 height 13
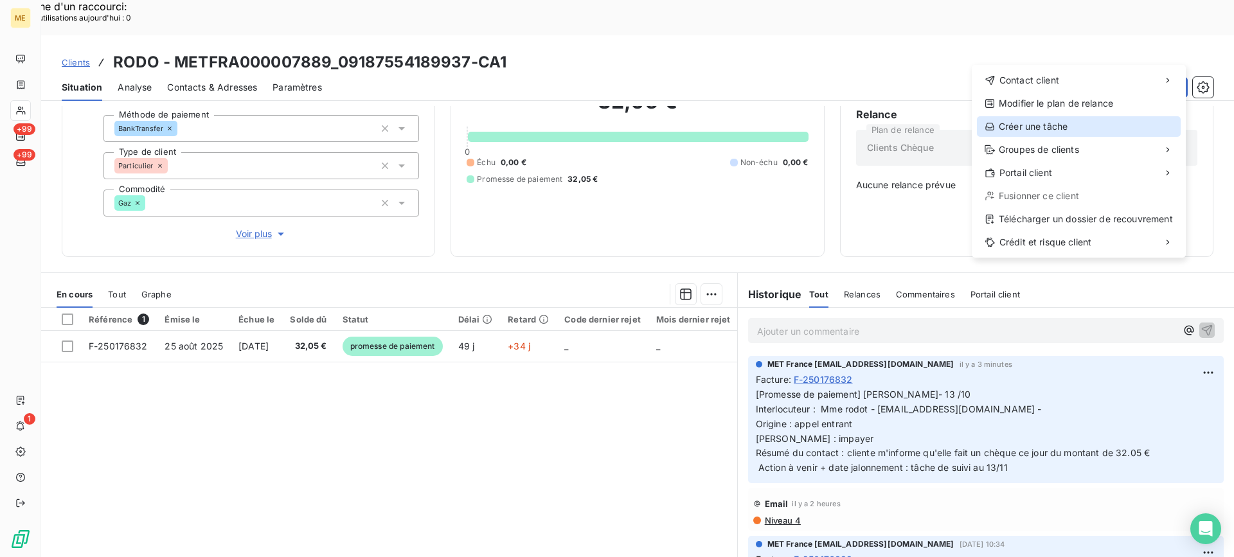
click at [1096, 136] on div "Créer une tâche" at bounding box center [1079, 126] width 204 height 21
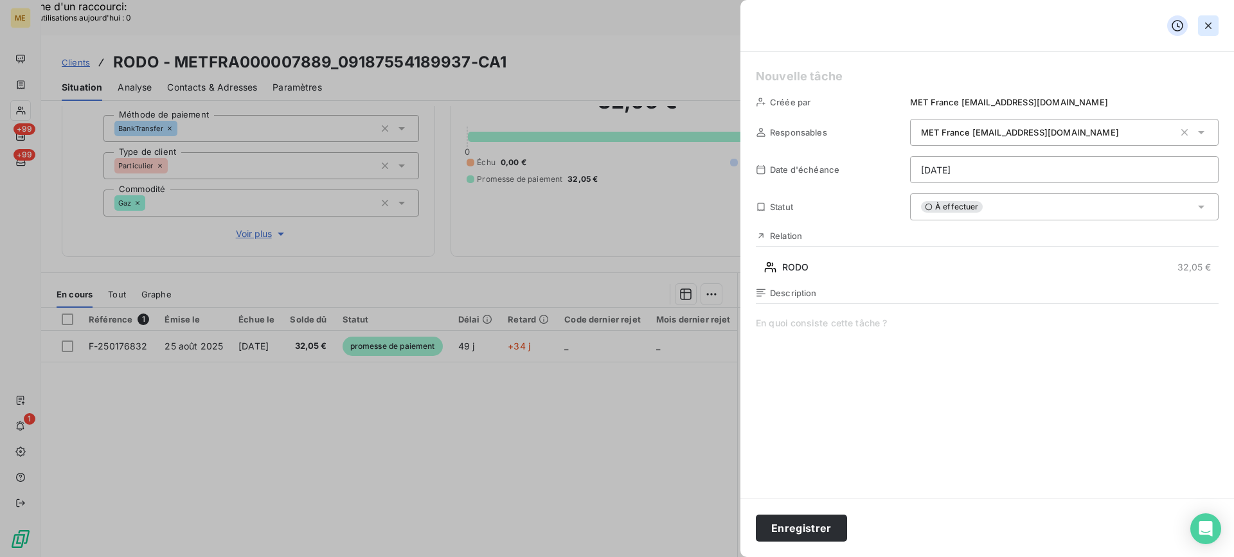
click at [1210, 30] on icon "button" at bounding box center [1208, 25] width 13 height 13
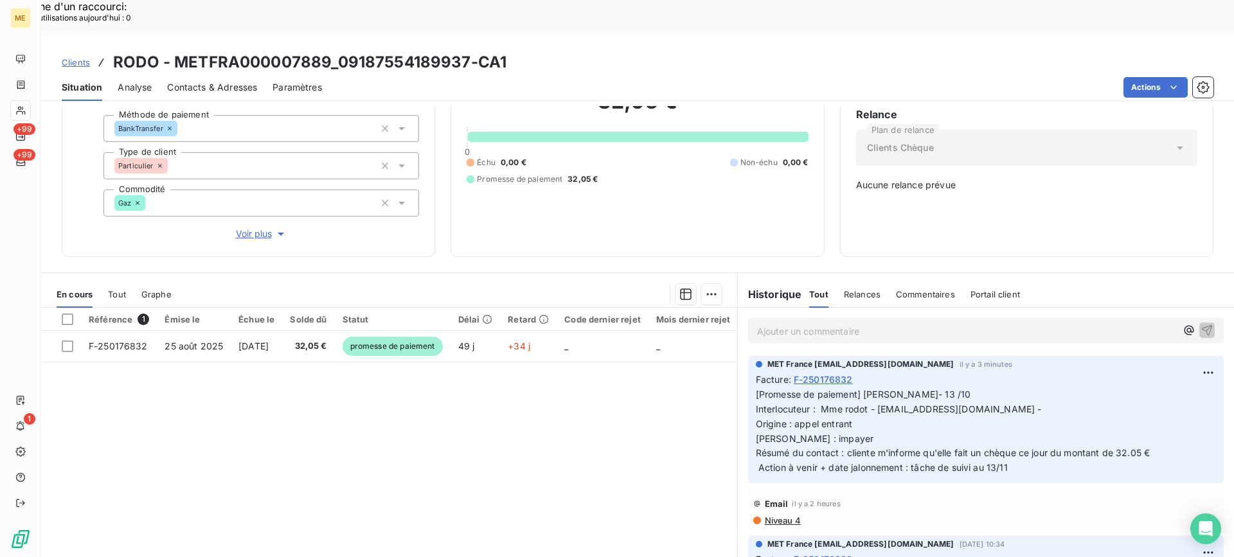
click at [260, 227] on span "Voir plus" at bounding box center [261, 233] width 51 height 13
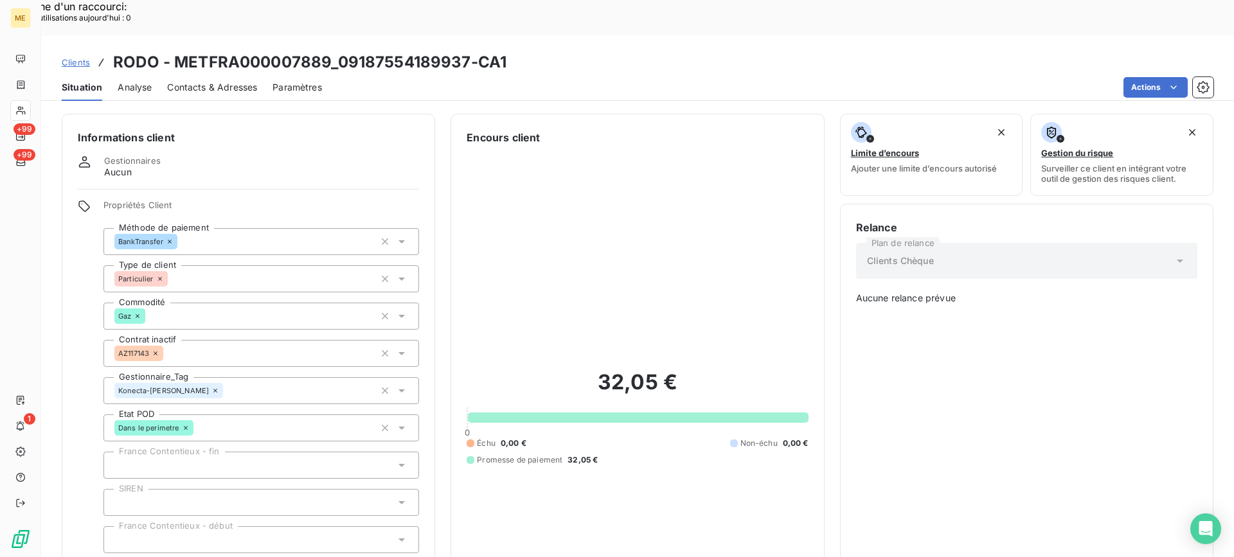
click at [1179, 74] on div "Situation Analyse Contacts & Adresses Paramètres Actions" at bounding box center [637, 87] width 1193 height 27
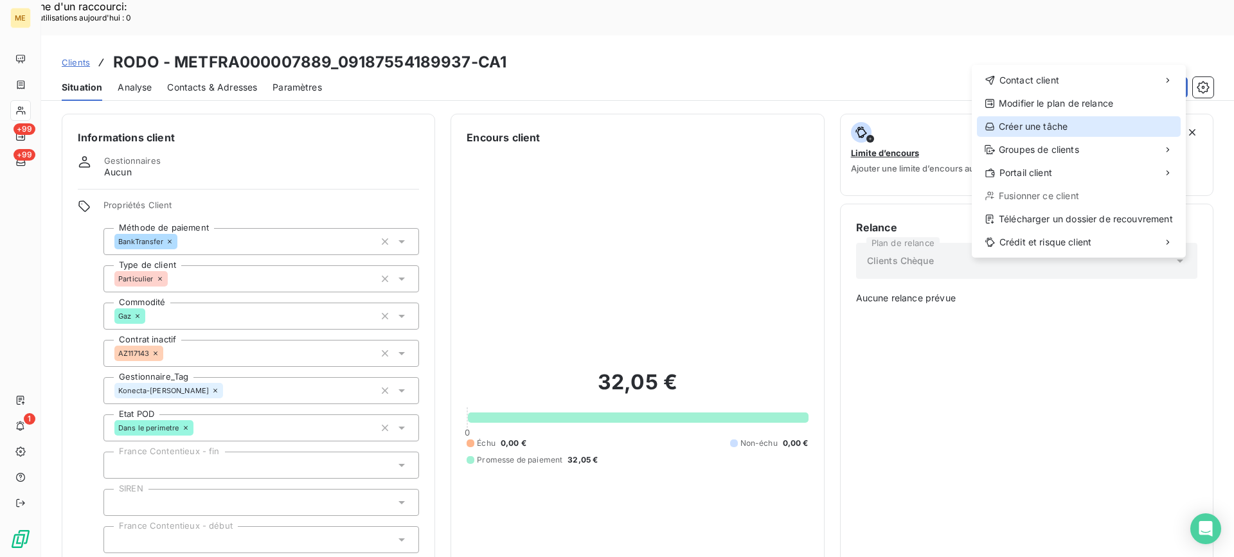
click at [1054, 123] on div "Créer une tâche" at bounding box center [1079, 126] width 204 height 21
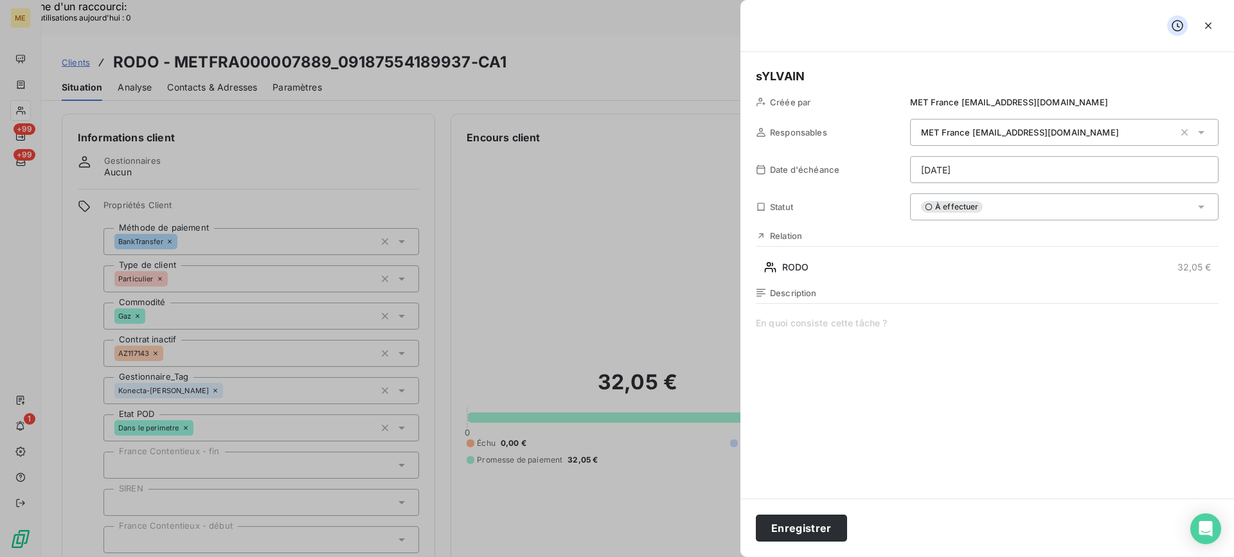
click at [914, 413] on span at bounding box center [987, 440] width 463 height 247
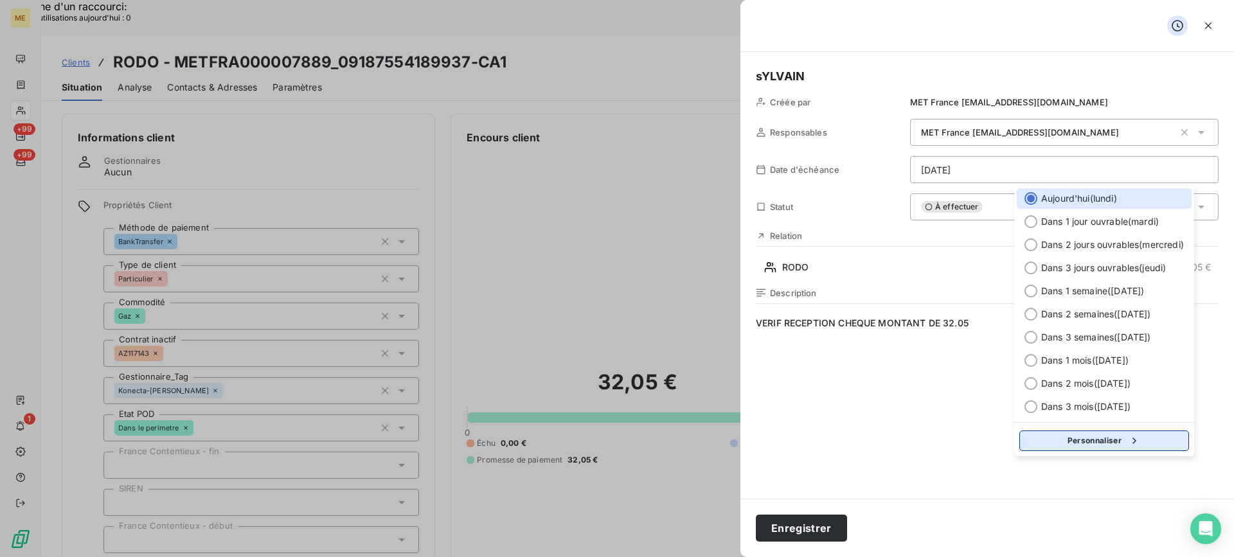
click at [1116, 440] on button "Personnaliser" at bounding box center [1104, 441] width 170 height 21
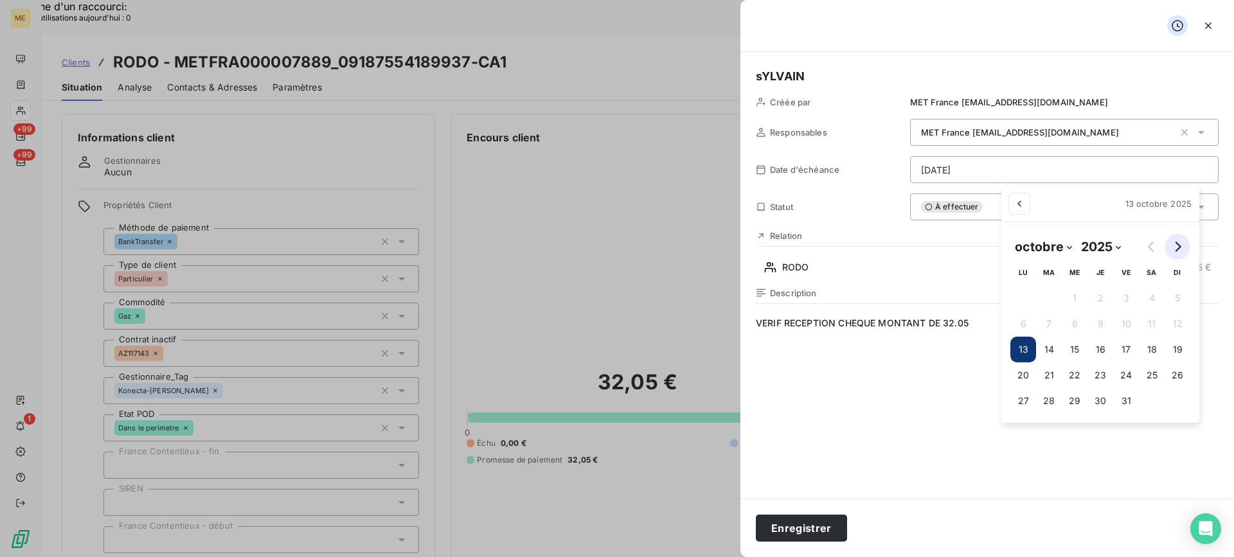
click at [1180, 240] on button "Go to next month" at bounding box center [1177, 247] width 26 height 26
select select "10"
click at [1100, 356] on button "13" at bounding box center [1099, 350] width 26 height 26
type input "[DATE]"
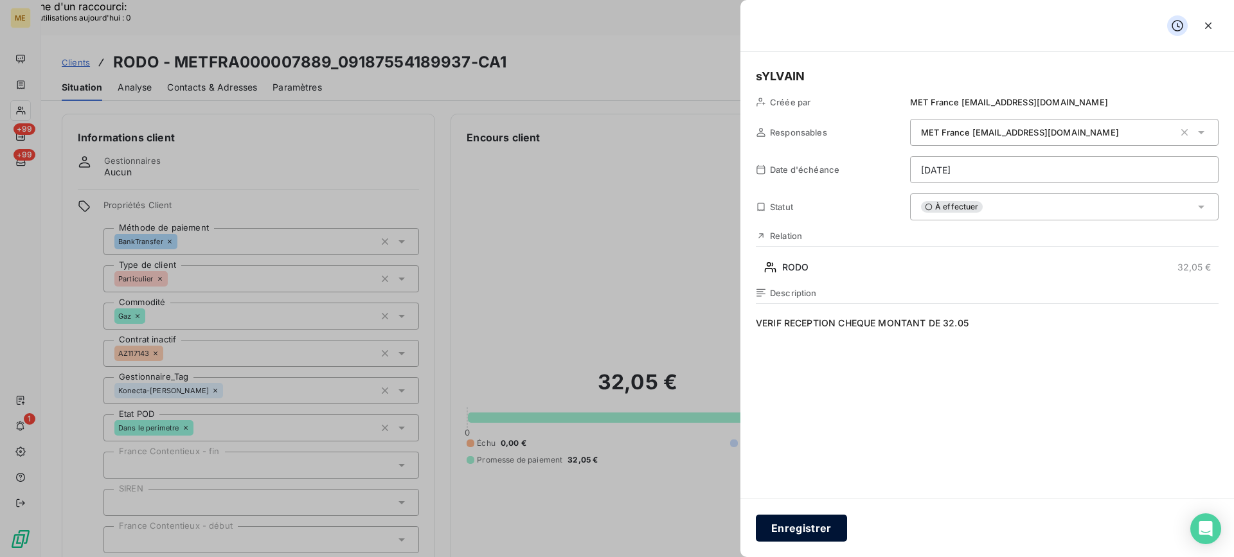
click at [823, 528] on button "Enregistrer" at bounding box center [801, 528] width 91 height 27
